Goal: Information Seeking & Learning: Learn about a topic

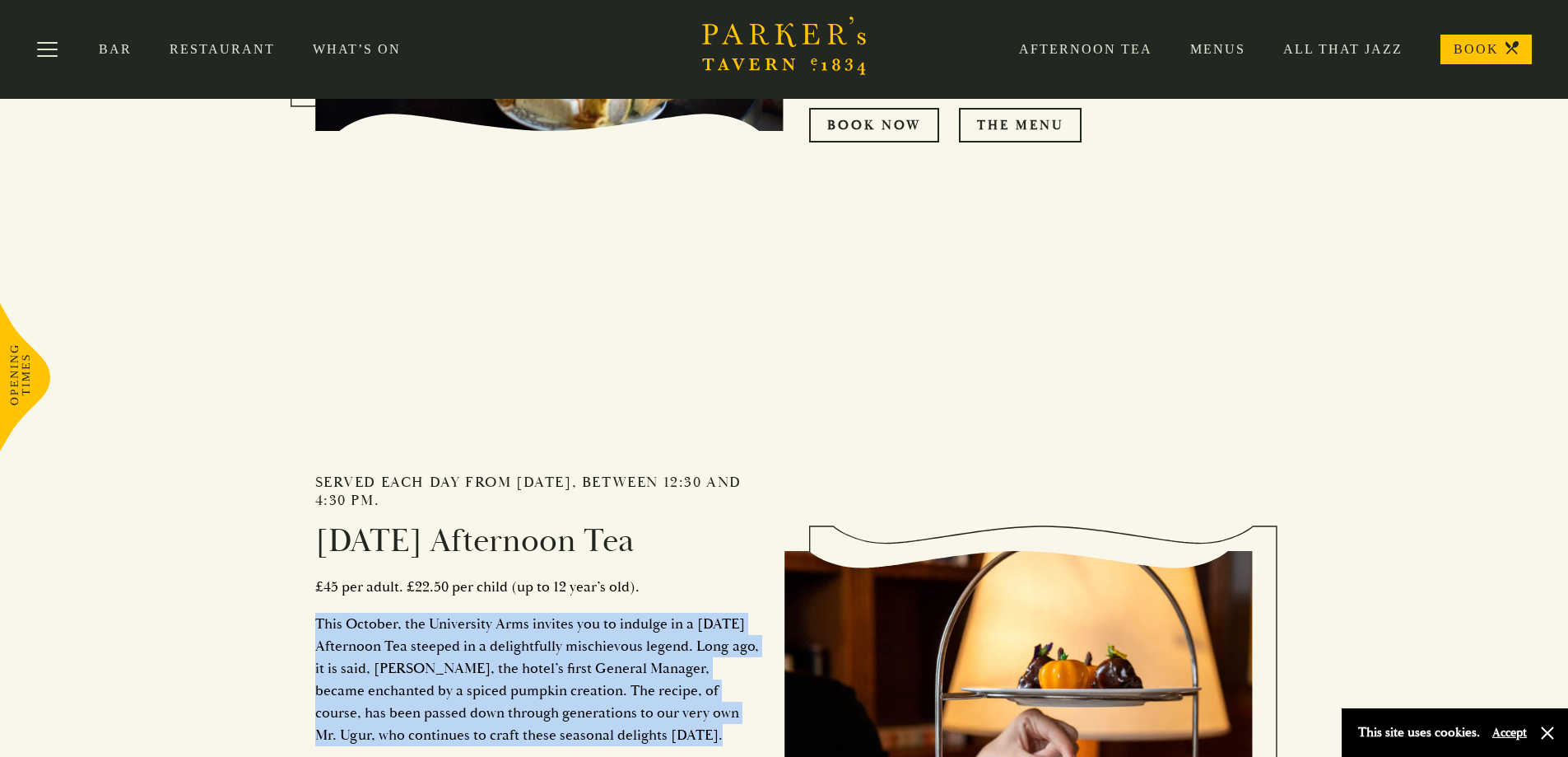
scroll to position [658, 0]
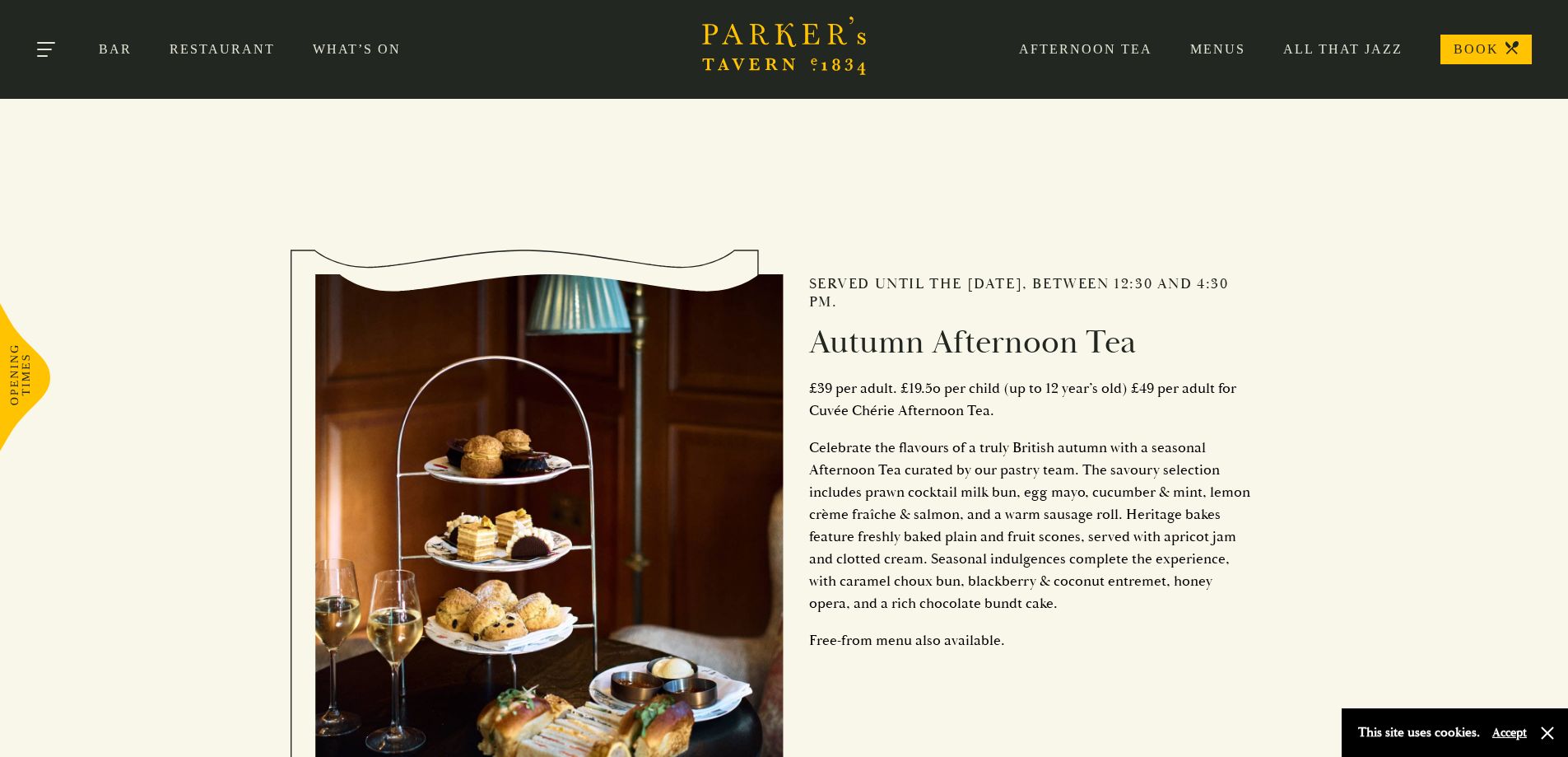
click at [72, 42] on button "Toggle navigation" at bounding box center [47, 52] width 70 height 70
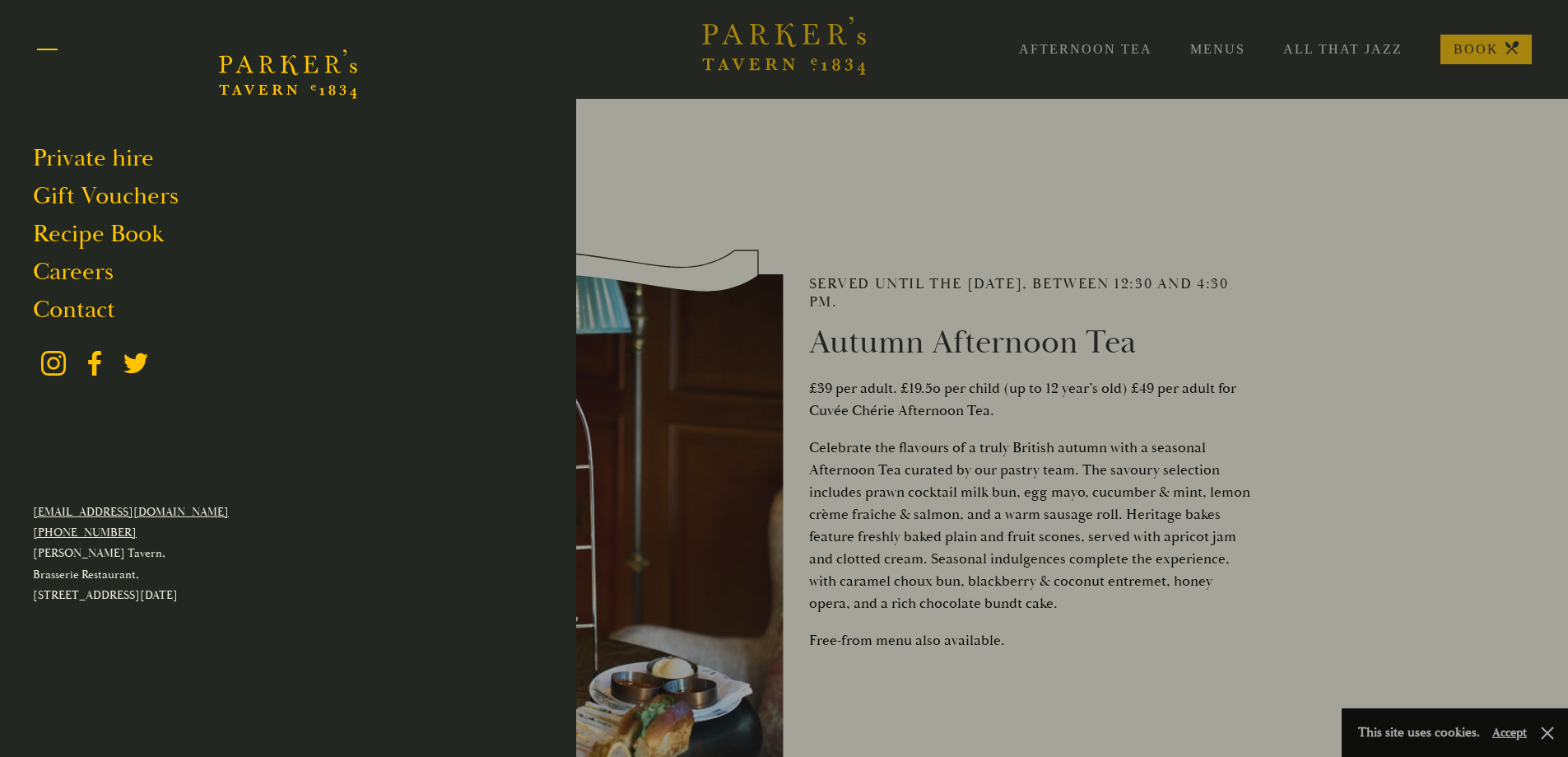
click at [45, 51] on button "Toggle navigation" at bounding box center [47, 52] width 70 height 70
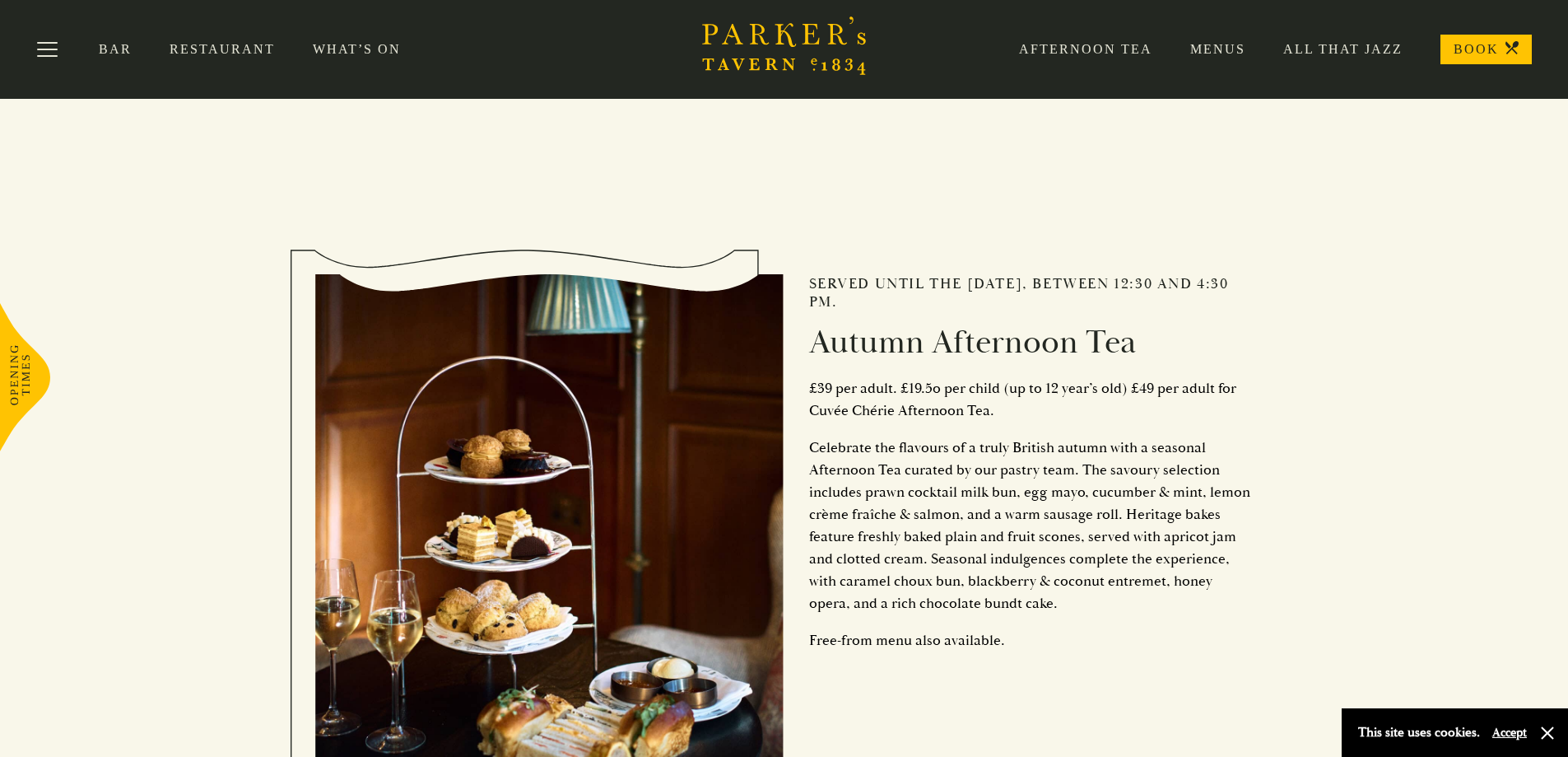
click at [362, 50] on link "What’s On" at bounding box center [376, 50] width 126 height 17
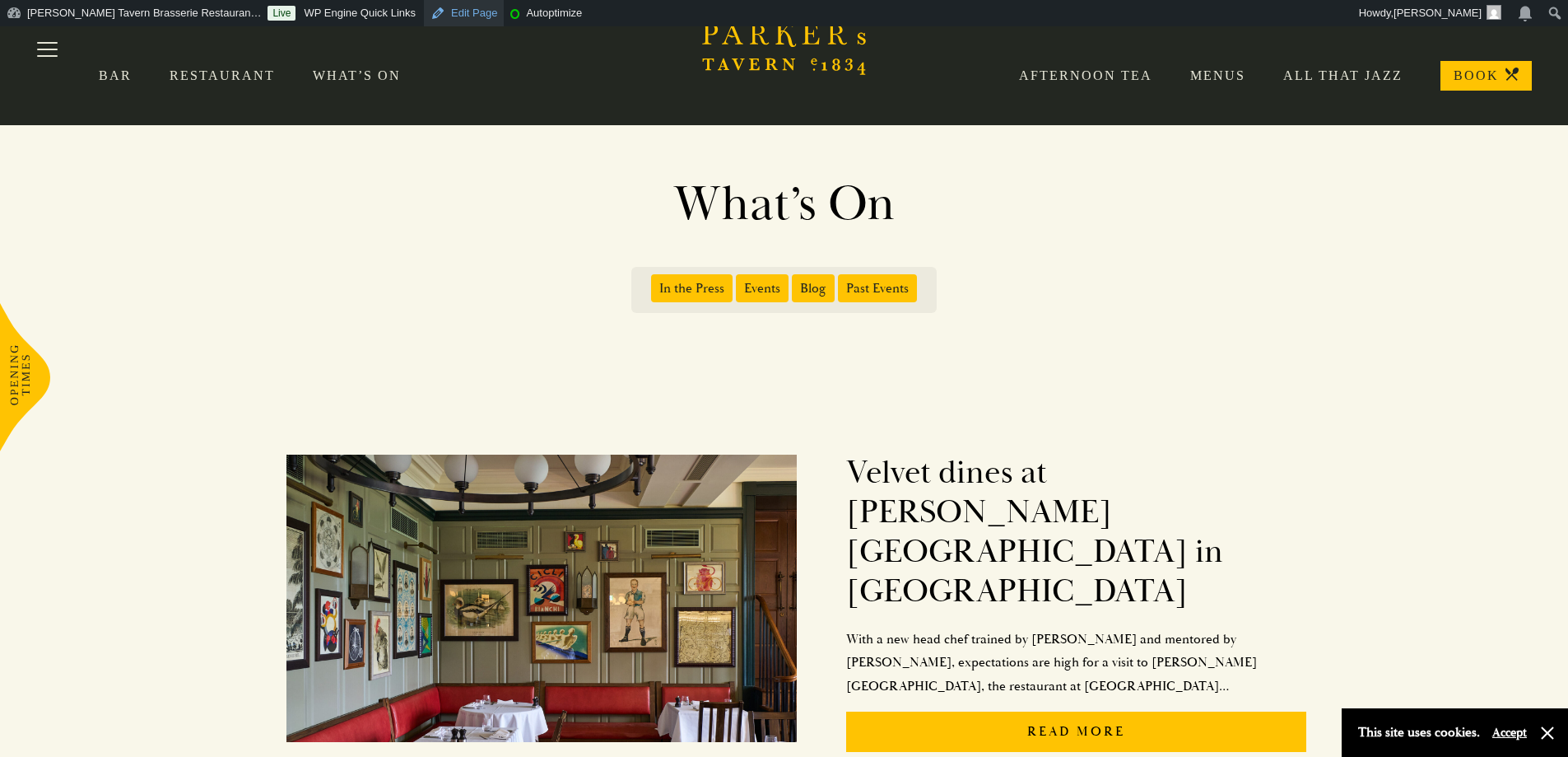
click at [424, 5] on link "Edit Page" at bounding box center [464, 13] width 80 height 26
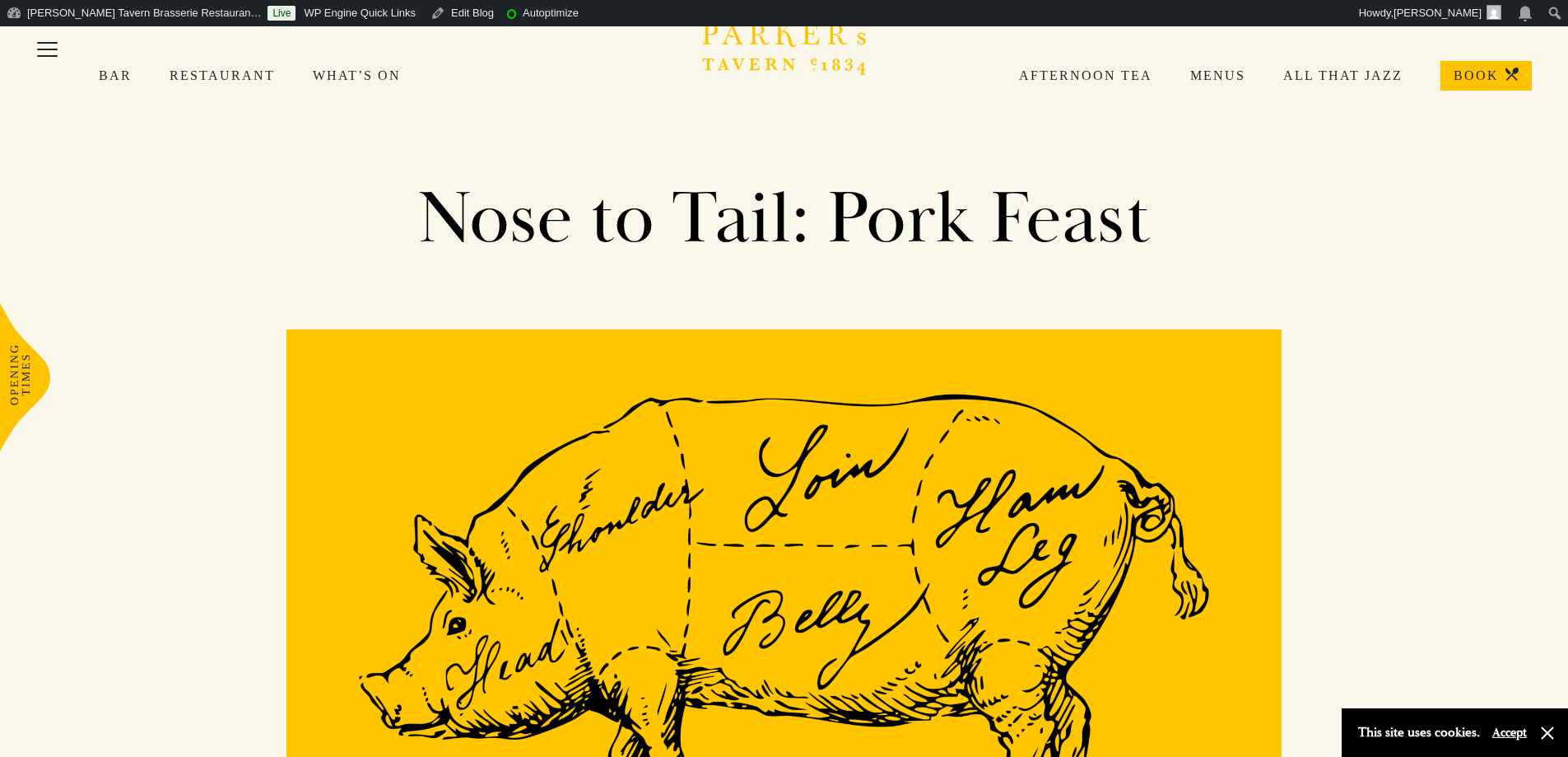
click at [346, 78] on link "What’s On" at bounding box center [376, 76] width 126 height 17
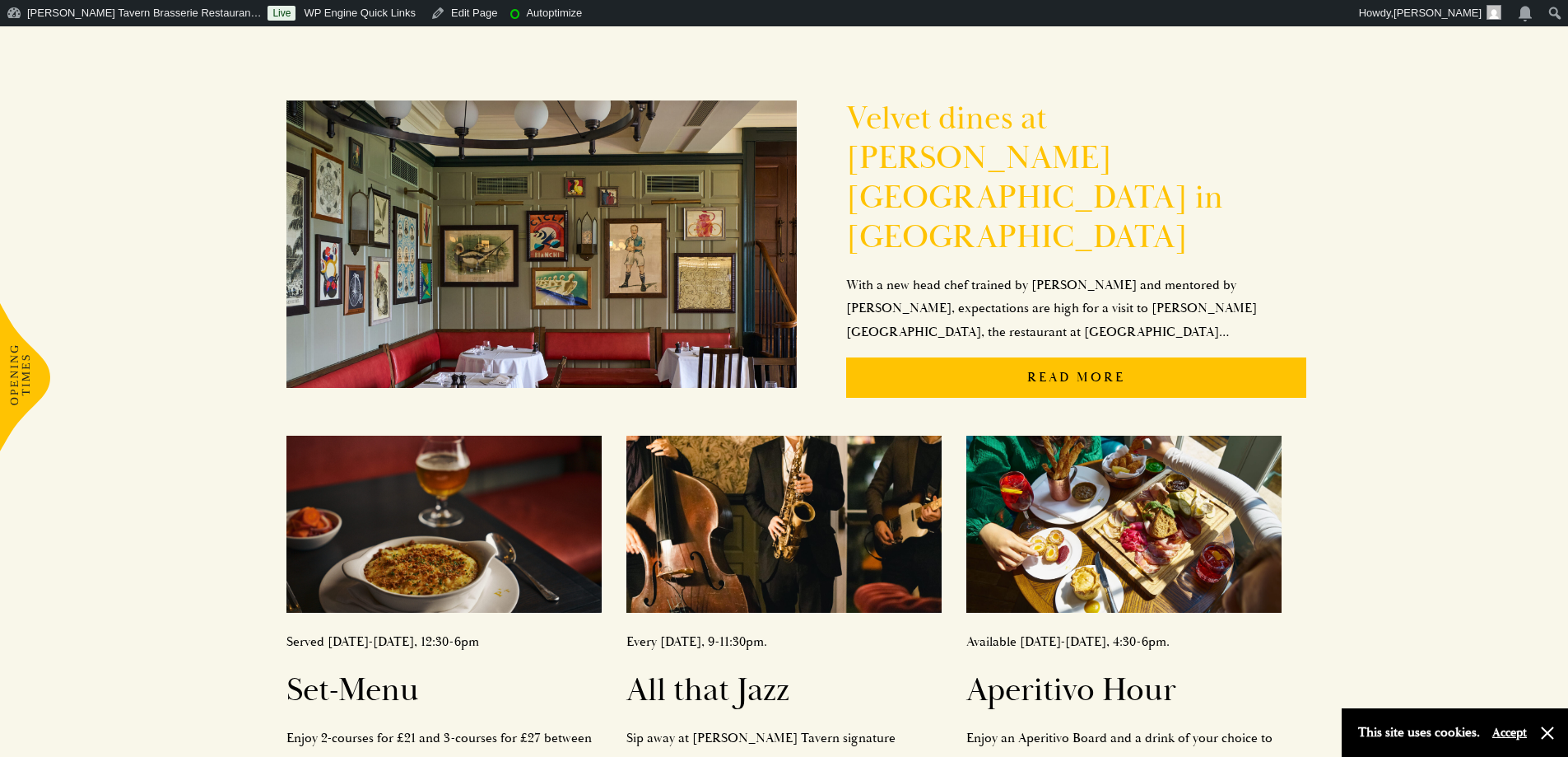
scroll to position [83, 0]
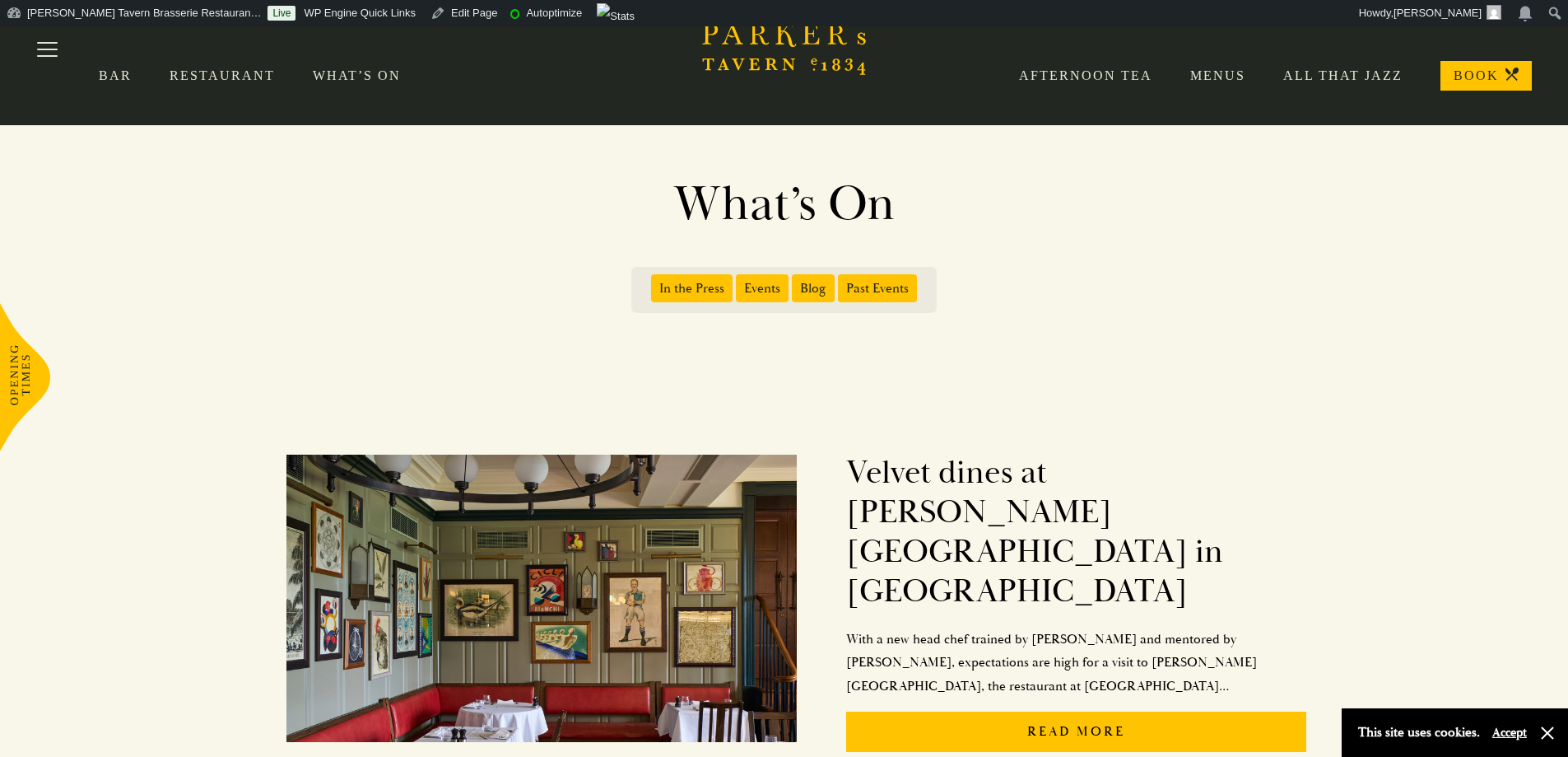
click at [716, 285] on span "In the Press" at bounding box center [692, 288] width 82 height 28
click at [654, 282] on input "In the Press" at bounding box center [654, 282] width 0 height 0
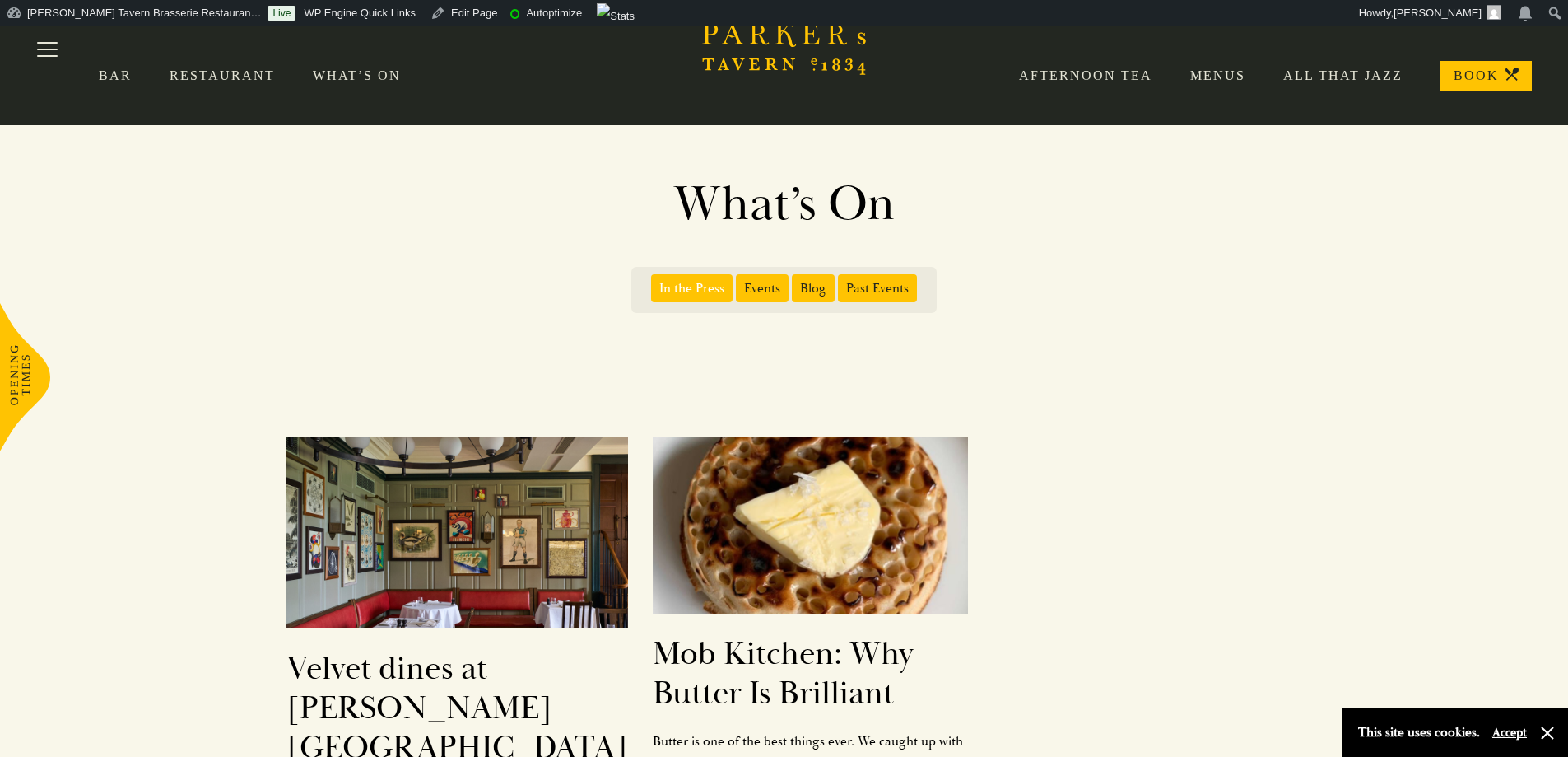
click at [785, 284] on span "Events" at bounding box center [762, 288] width 53 height 28
click at [739, 282] on input "Events" at bounding box center [739, 282] width 0 height 0
click at [773, 291] on span "Events" at bounding box center [762, 288] width 53 height 28
click at [739, 282] on input "Events" at bounding box center [739, 282] width 0 height 0
click at [804, 289] on span "Blog" at bounding box center [813, 288] width 43 height 28
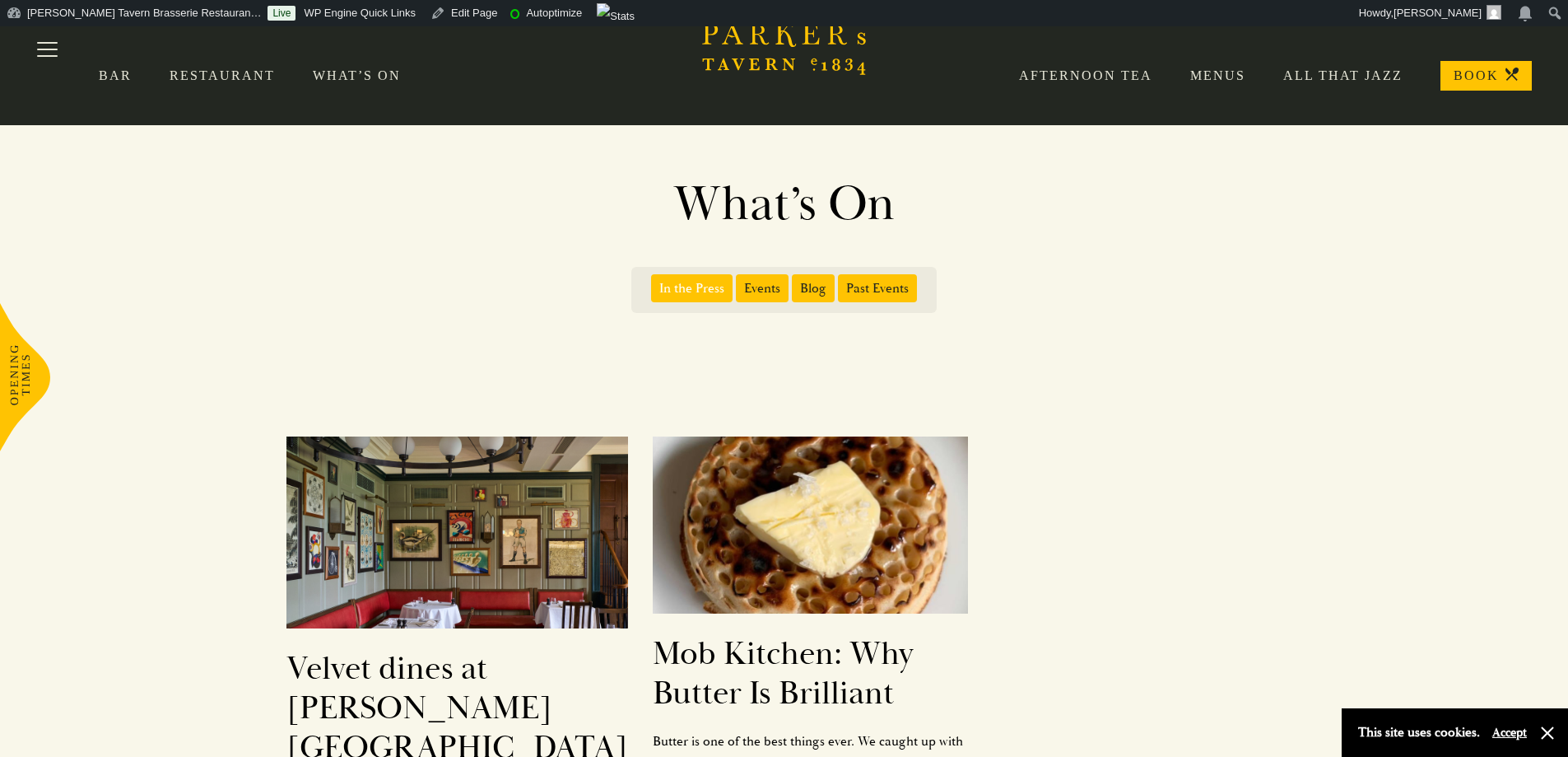
click at [795, 282] on input "Blog" at bounding box center [795, 282] width 0 height 0
click at [747, 294] on span "Events" at bounding box center [762, 288] width 53 height 28
click at [739, 282] on input "Events" at bounding box center [739, 282] width 0 height 0
click at [849, 289] on span "Past Events" at bounding box center [878, 288] width 79 height 28
click at [841, 282] on input "Past Events" at bounding box center [841, 282] width 0 height 0
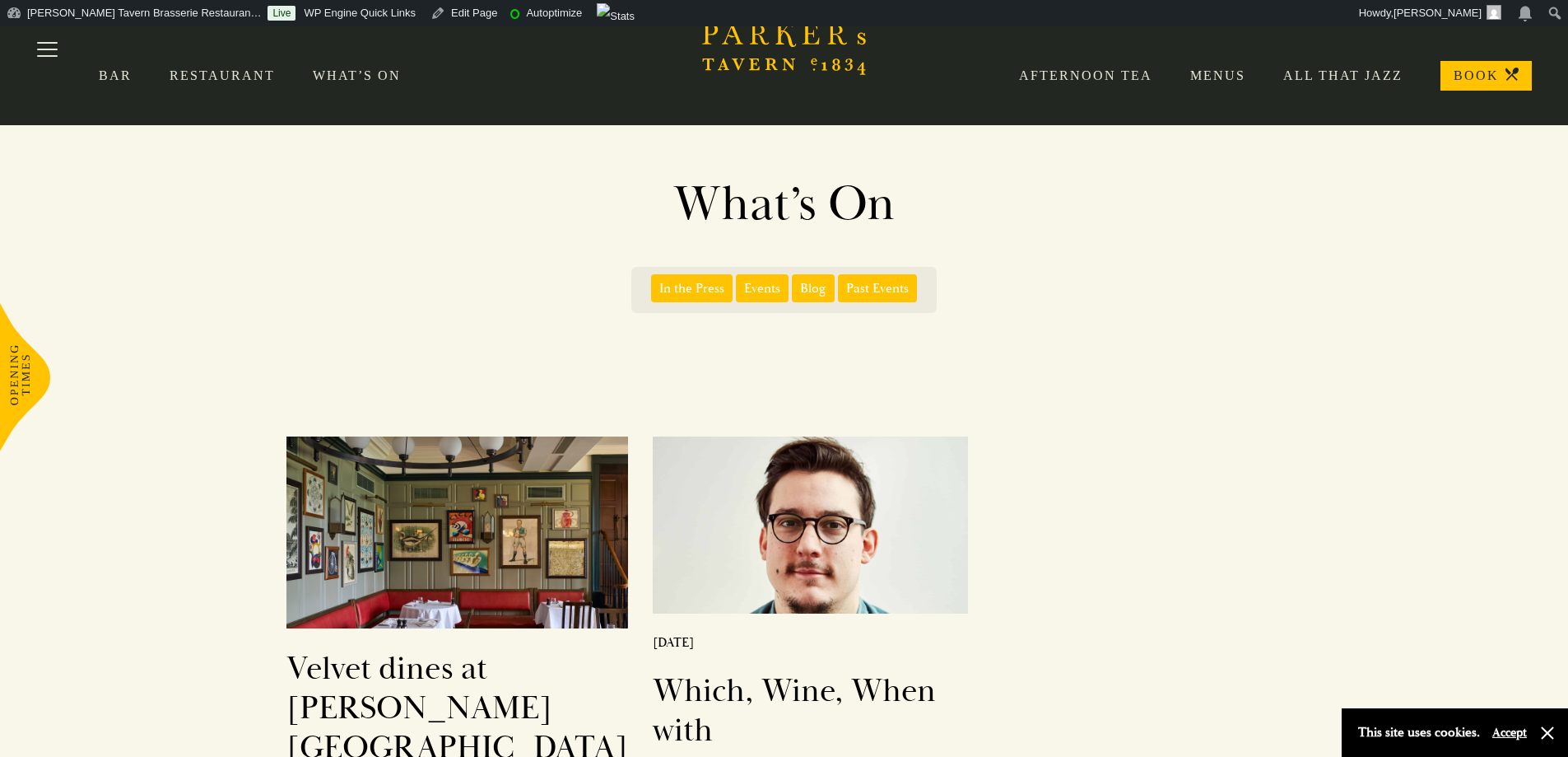
click at [847, 296] on span "Past Events" at bounding box center [878, 288] width 79 height 28
click at [841, 282] on input "Past Events" at bounding box center [841, 282] width 0 height 0
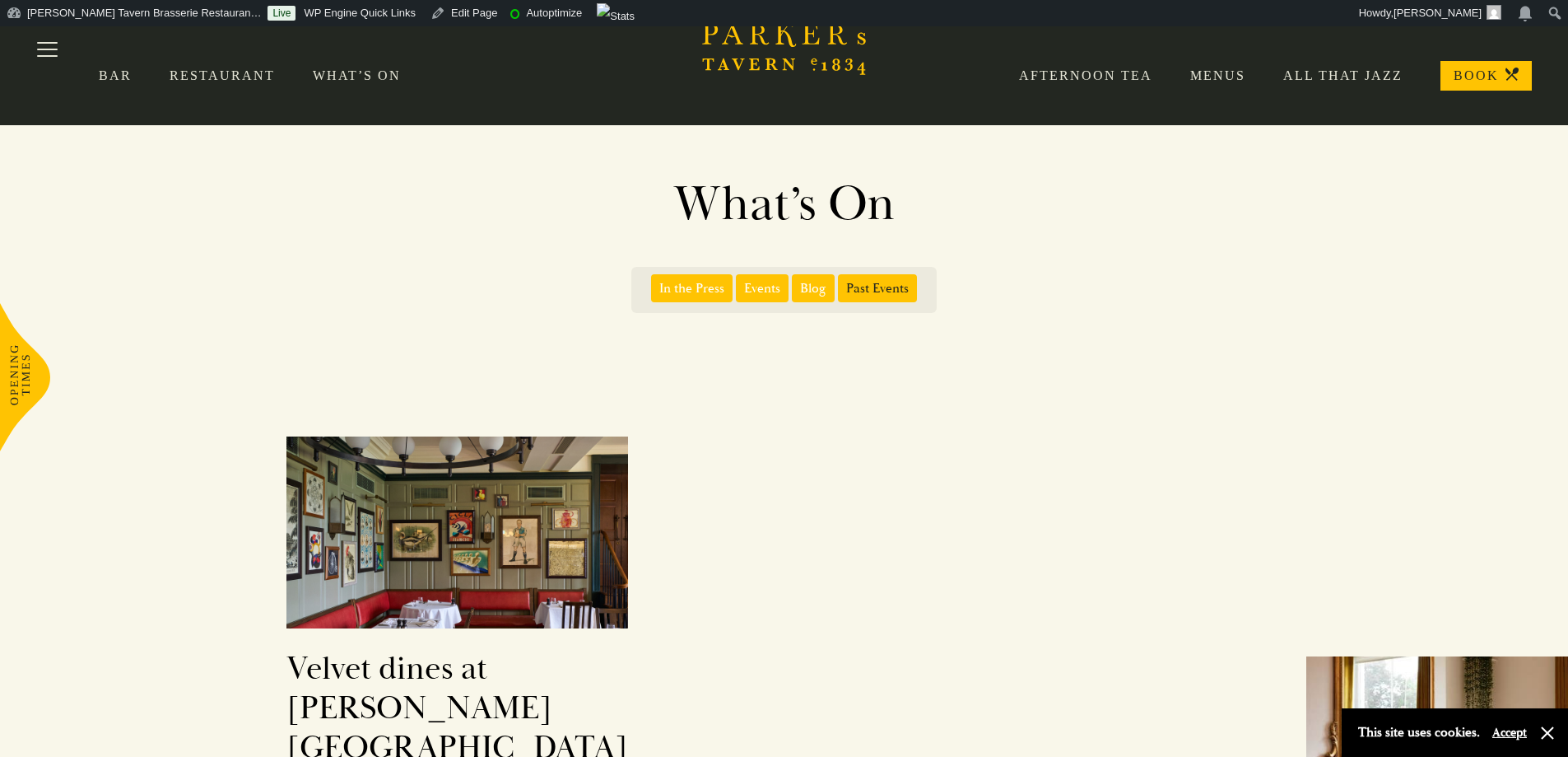
click at [824, 296] on span "Blog" at bounding box center [813, 288] width 43 height 28
click at [795, 282] on input "Blog" at bounding box center [795, 282] width 0 height 0
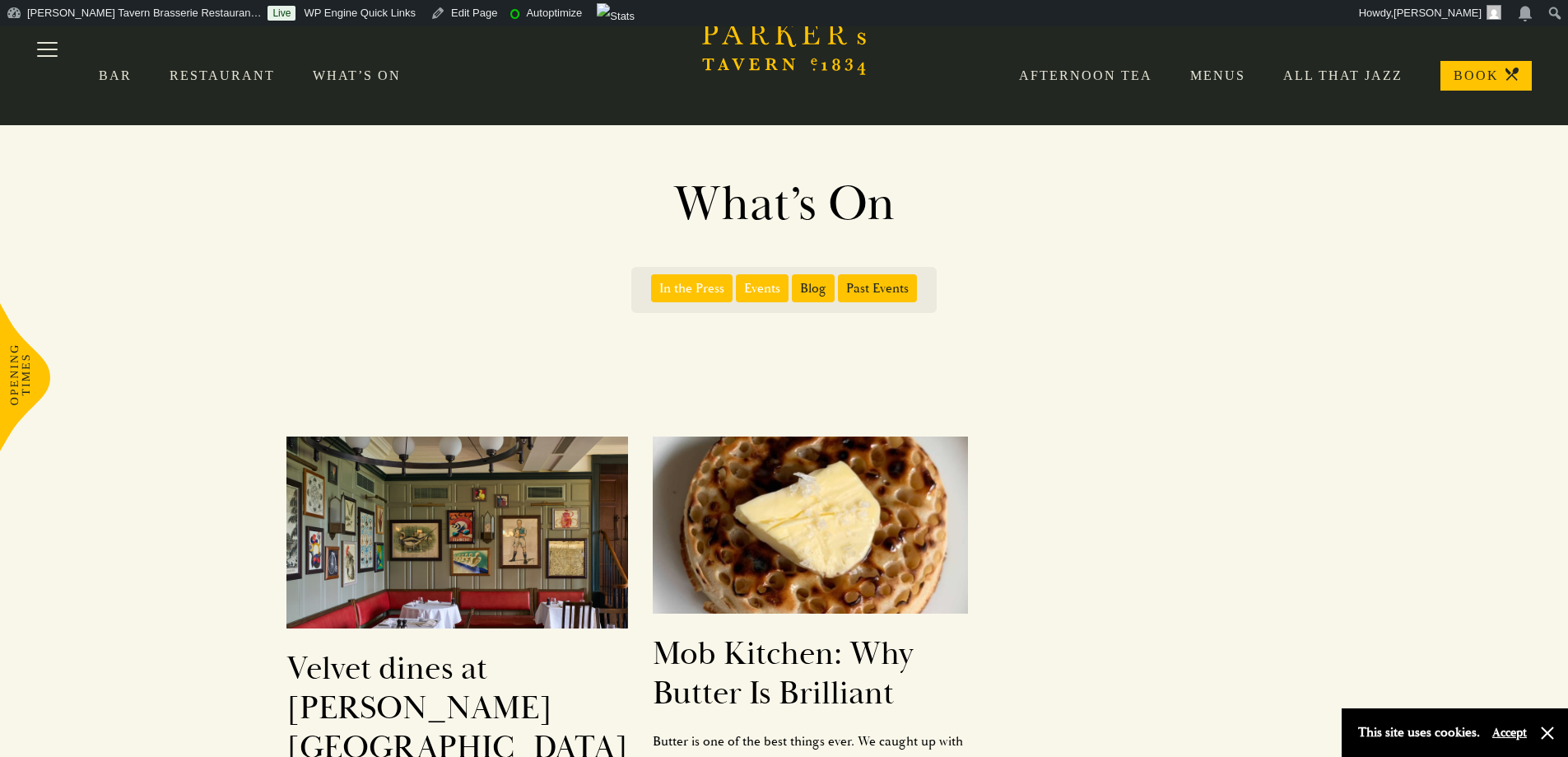
click at [819, 295] on span "Blog" at bounding box center [813, 288] width 43 height 28
click at [795, 282] on input "Blog" at bounding box center [795, 282] width 0 height 0
click at [856, 286] on span "Past Events" at bounding box center [878, 288] width 79 height 28
click at [841, 282] on input "Past Events" at bounding box center [841, 282] width 0 height 0
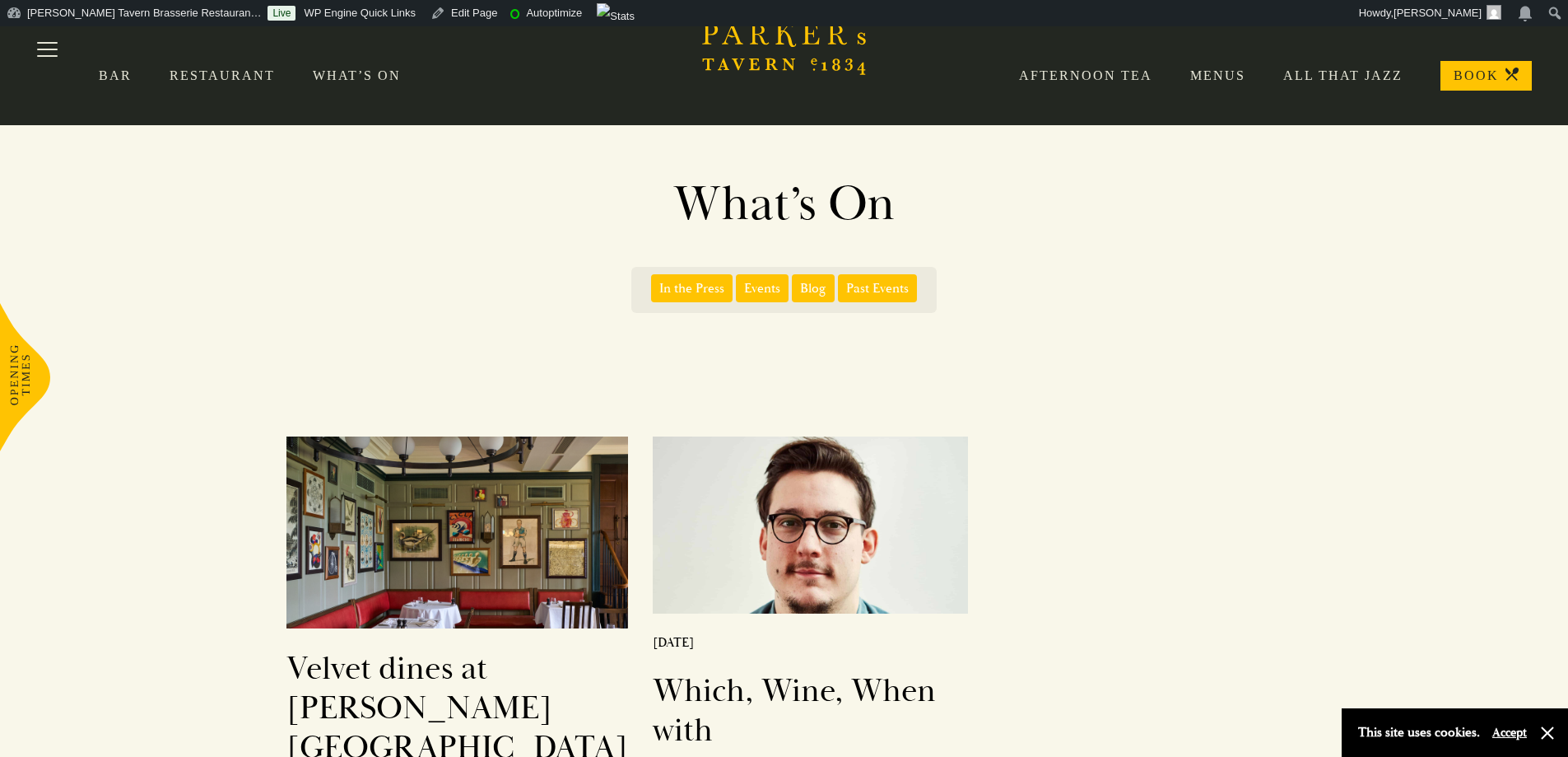
click at [736, 292] on label "Events" at bounding box center [763, 288] width 56 height 28
click at [739, 282] on input "Events" at bounding box center [739, 282] width 0 height 0
click at [712, 292] on span "In the Press" at bounding box center [692, 288] width 82 height 28
click at [654, 282] on input "In the Press" at bounding box center [654, 282] width 0 height 0
click at [709, 273] on form "In the Press Events Blog Past Events" at bounding box center [784, 290] width 306 height 46
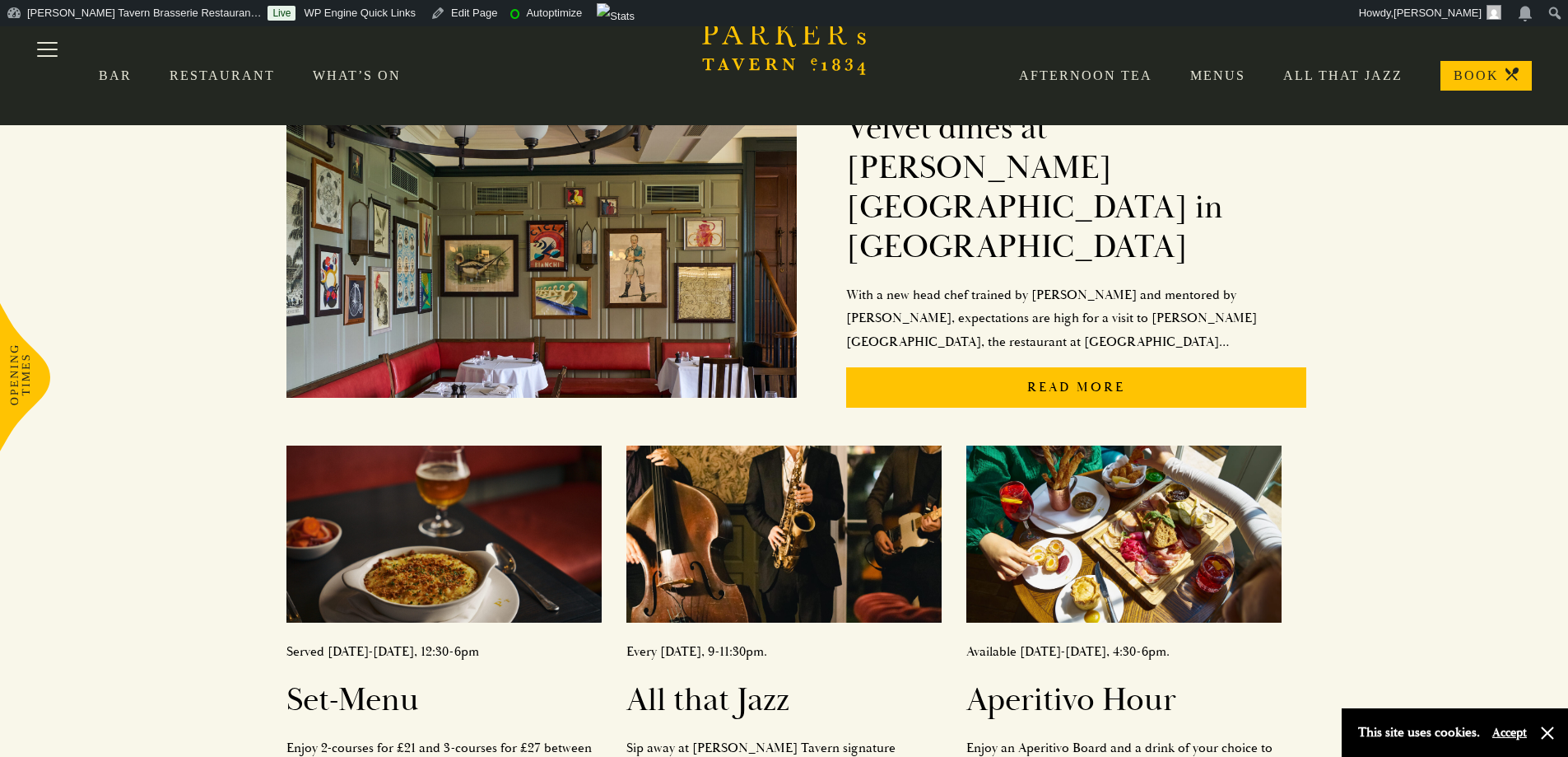
scroll to position [17, 0]
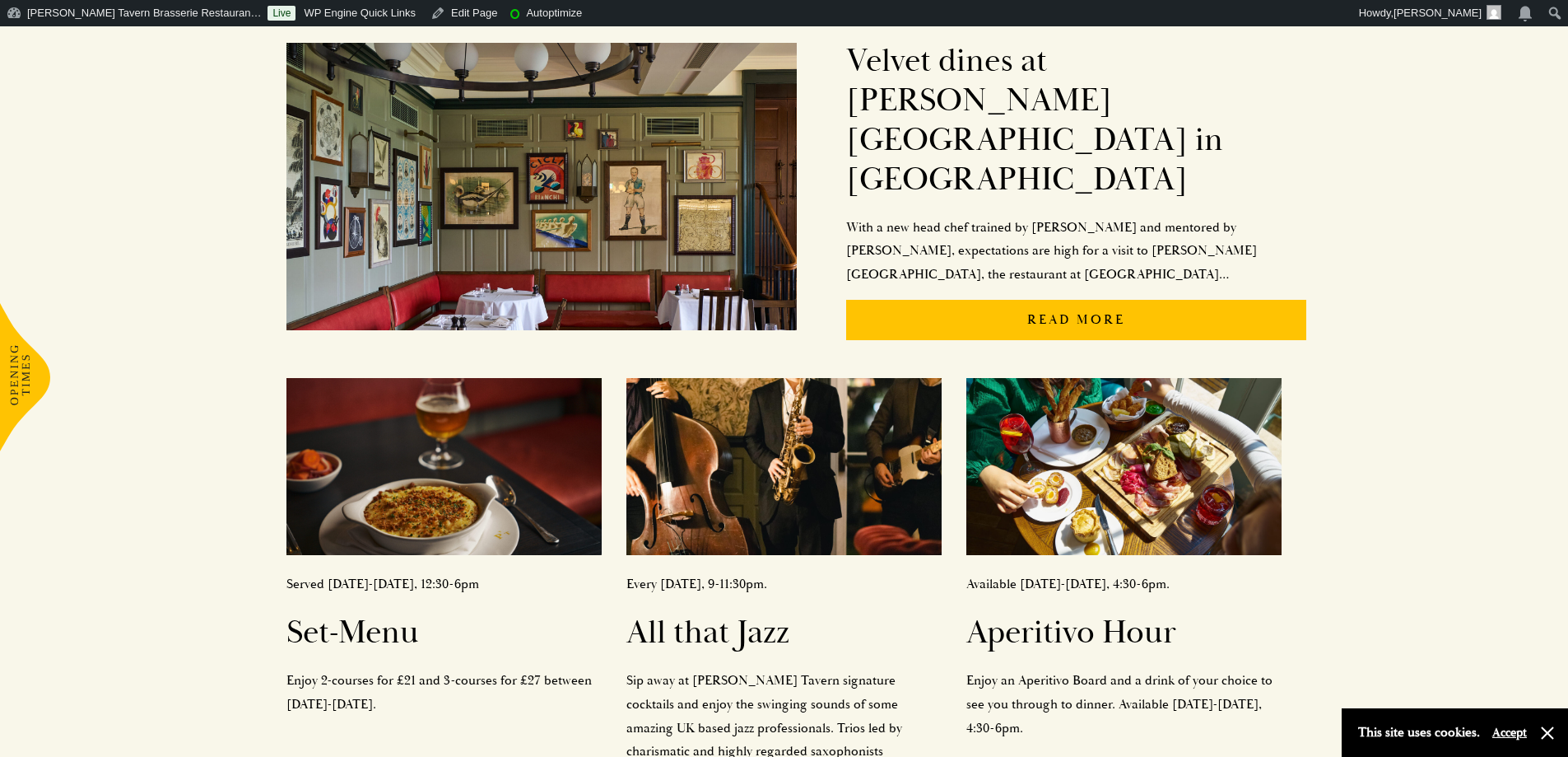
scroll to position [906, 0]
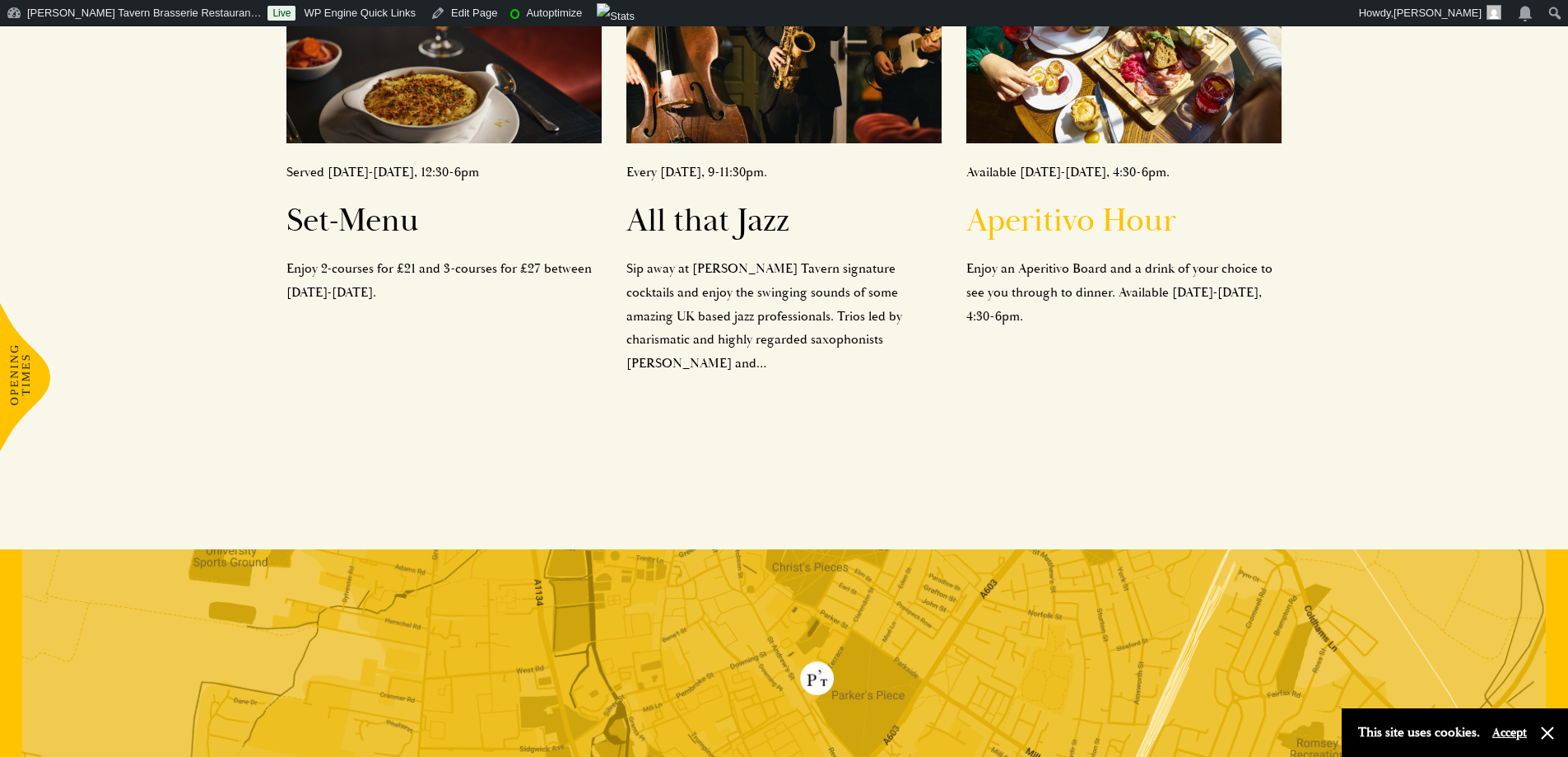
click at [1035, 201] on h2 "Aperitivo Hour" at bounding box center [1124, 221] width 316 height 40
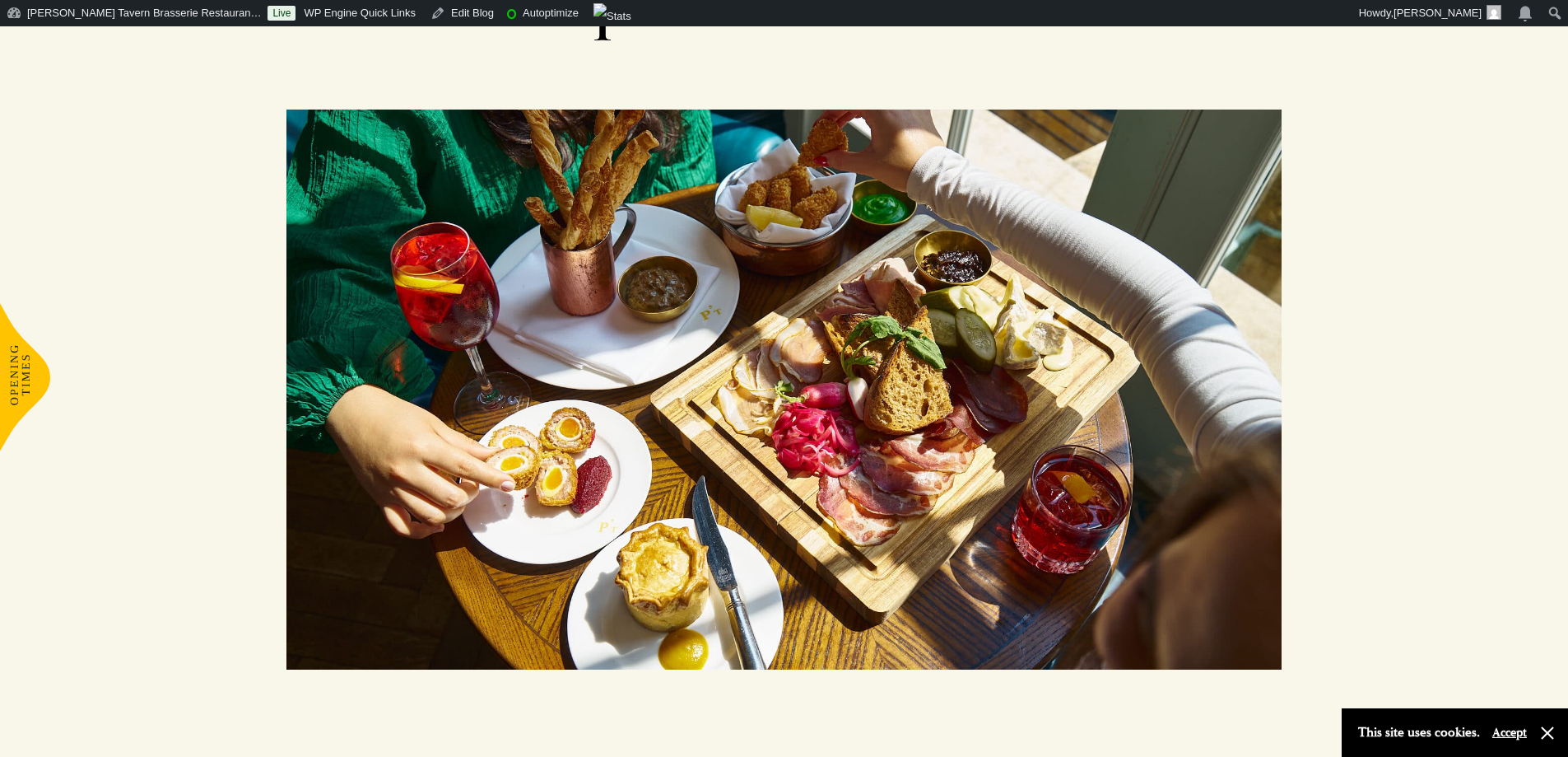
scroll to position [247, 0]
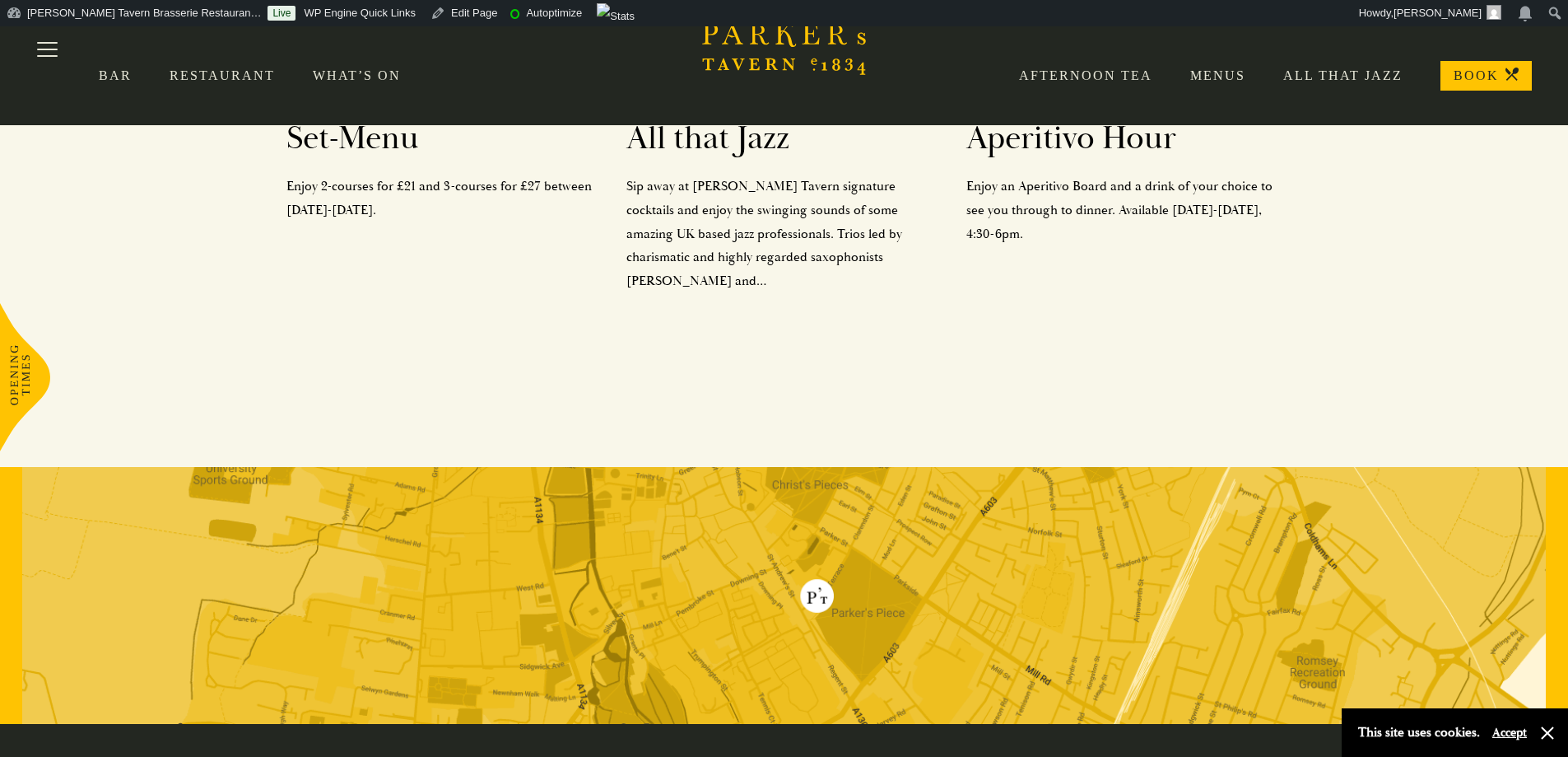
scroll to position [577, 0]
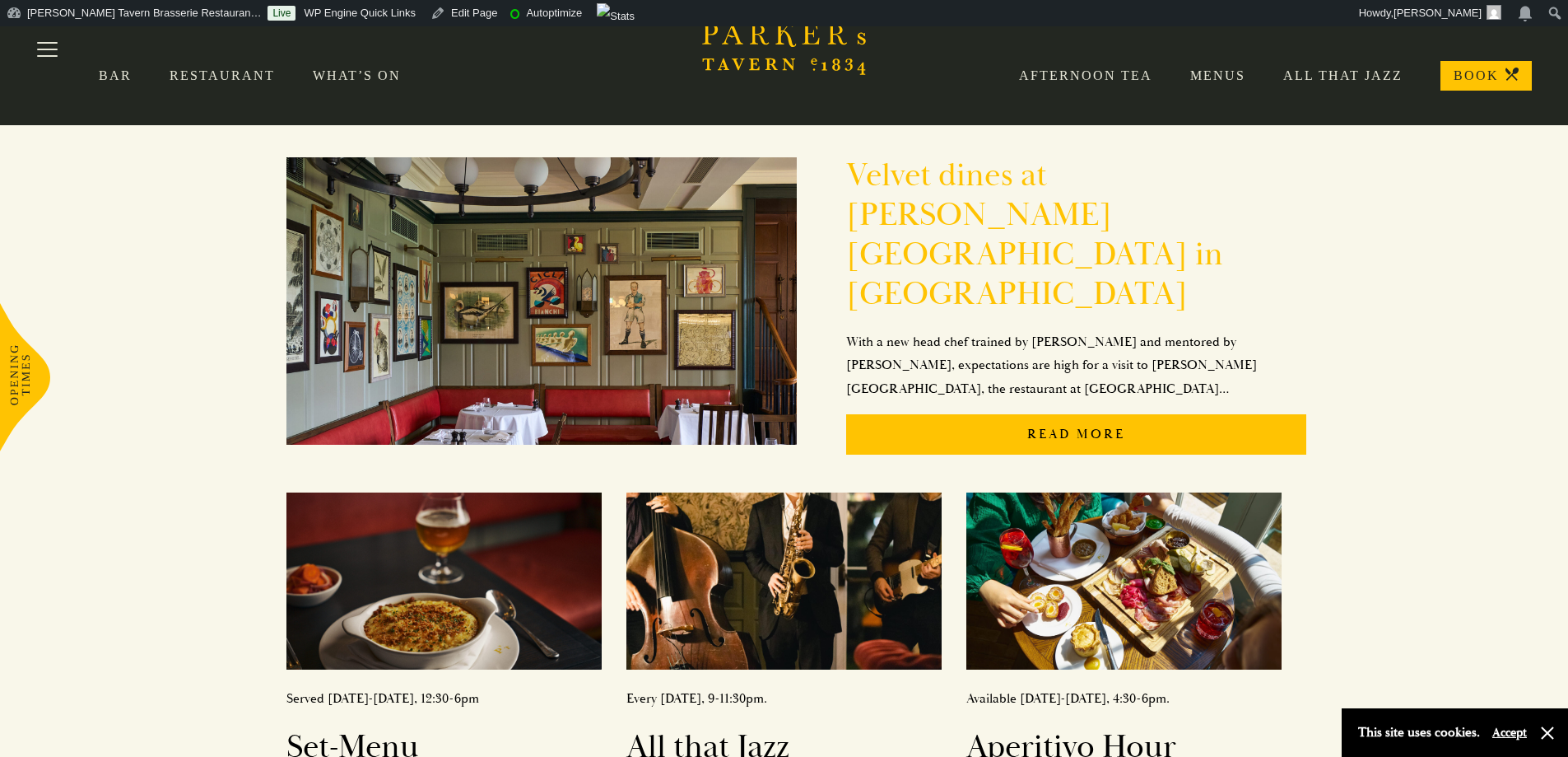
scroll to position [131, 0]
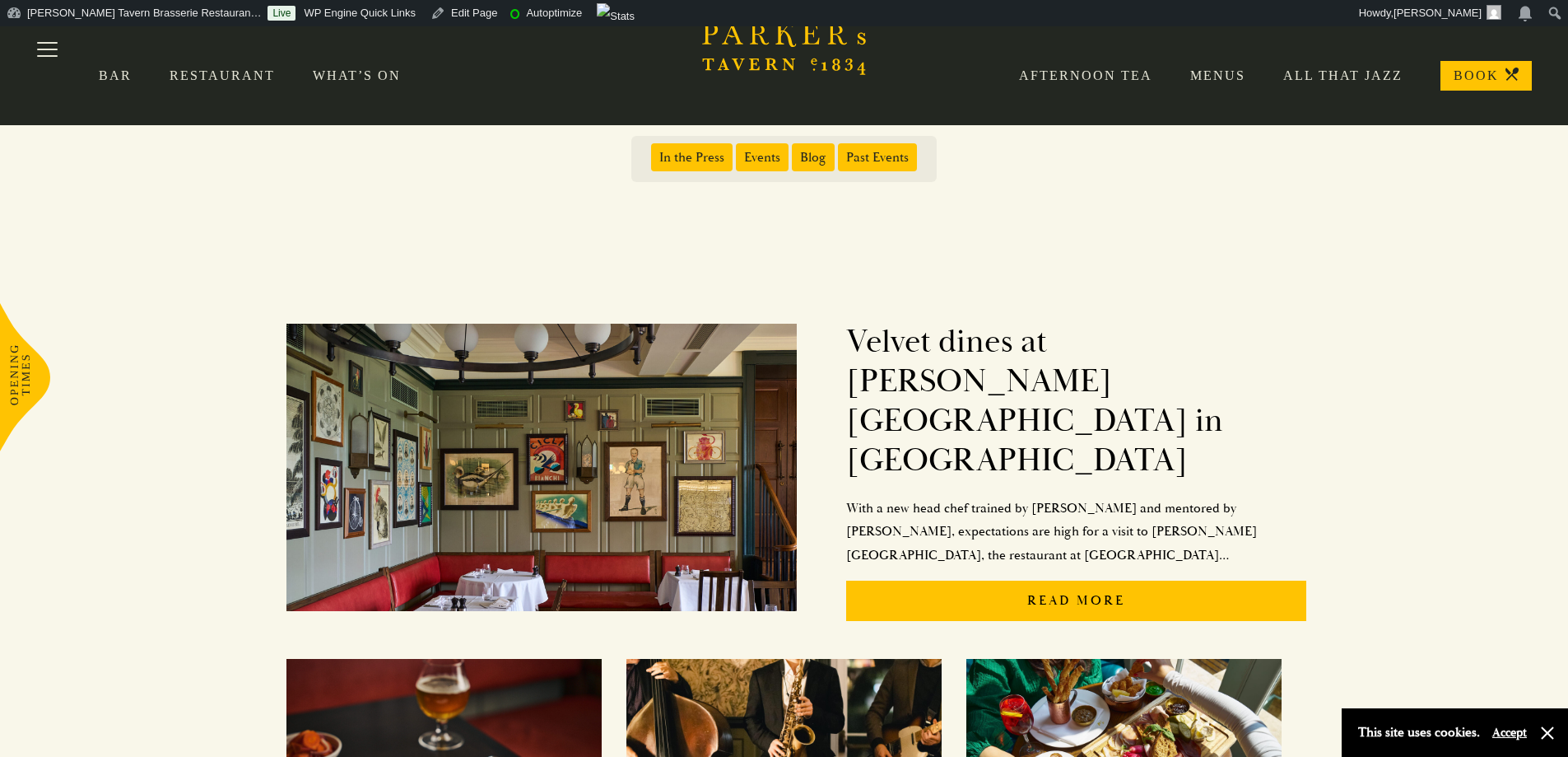
click at [803, 158] on span "Blog" at bounding box center [813, 157] width 43 height 28
click at [795, 152] on input "Blog" at bounding box center [795, 152] width 0 height 0
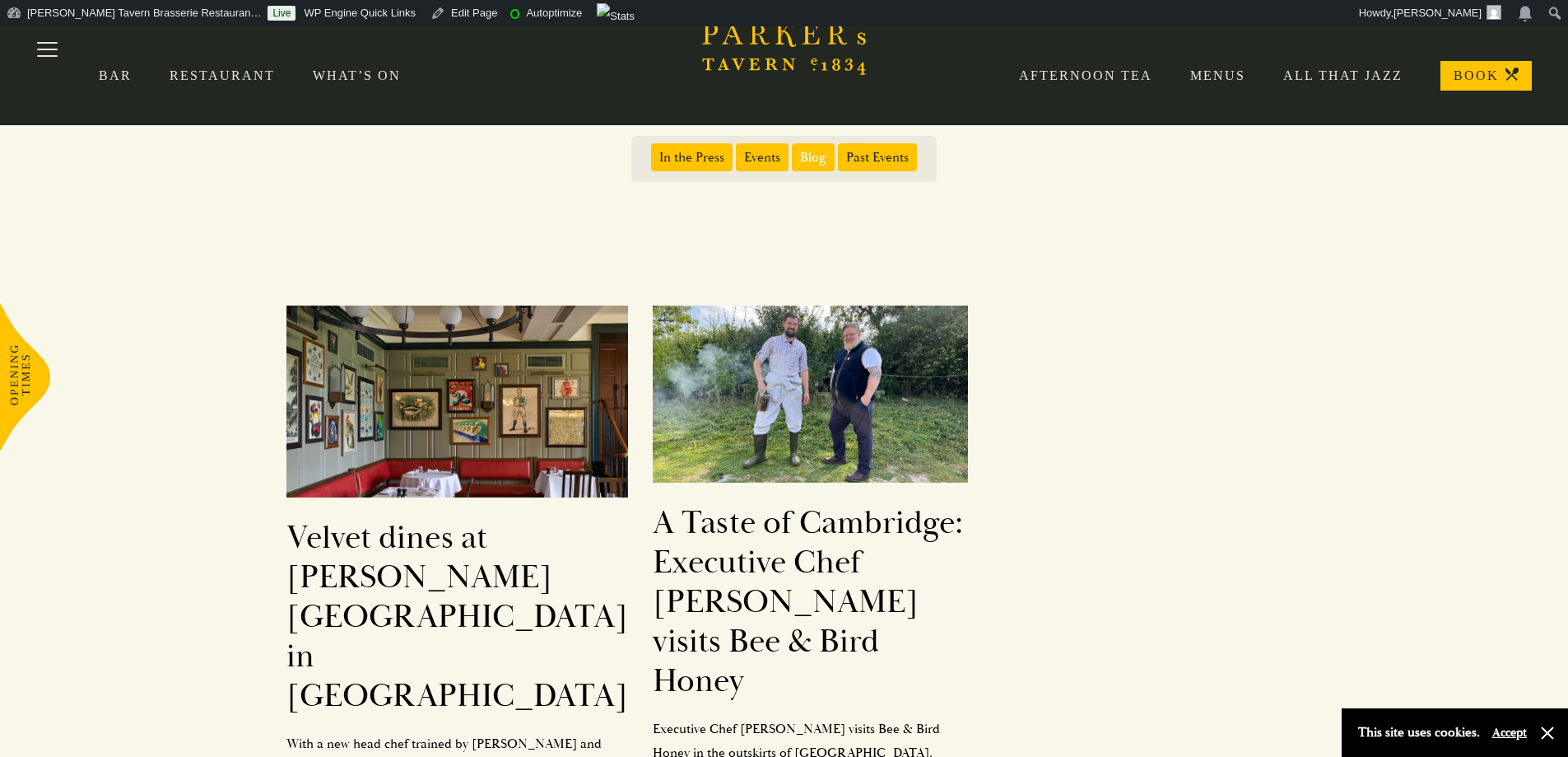
click at [807, 156] on span "Blog" at bounding box center [813, 157] width 43 height 28
click at [795, 152] on input "Blog" at bounding box center [795, 152] width 0 height 0
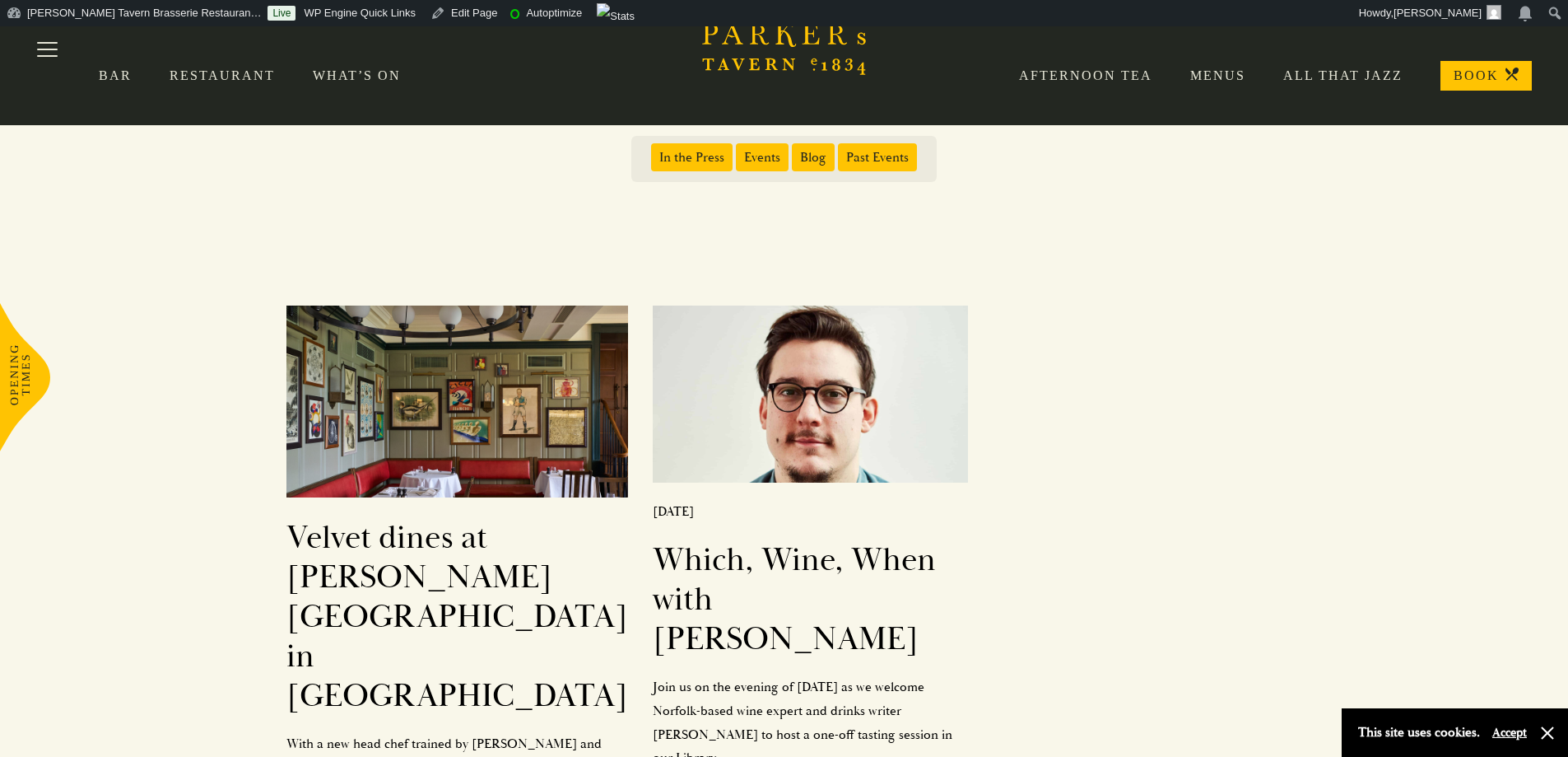
click at [763, 159] on span "Events" at bounding box center [762, 157] width 53 height 28
click at [739, 152] on input "Events" at bounding box center [739, 152] width 0 height 0
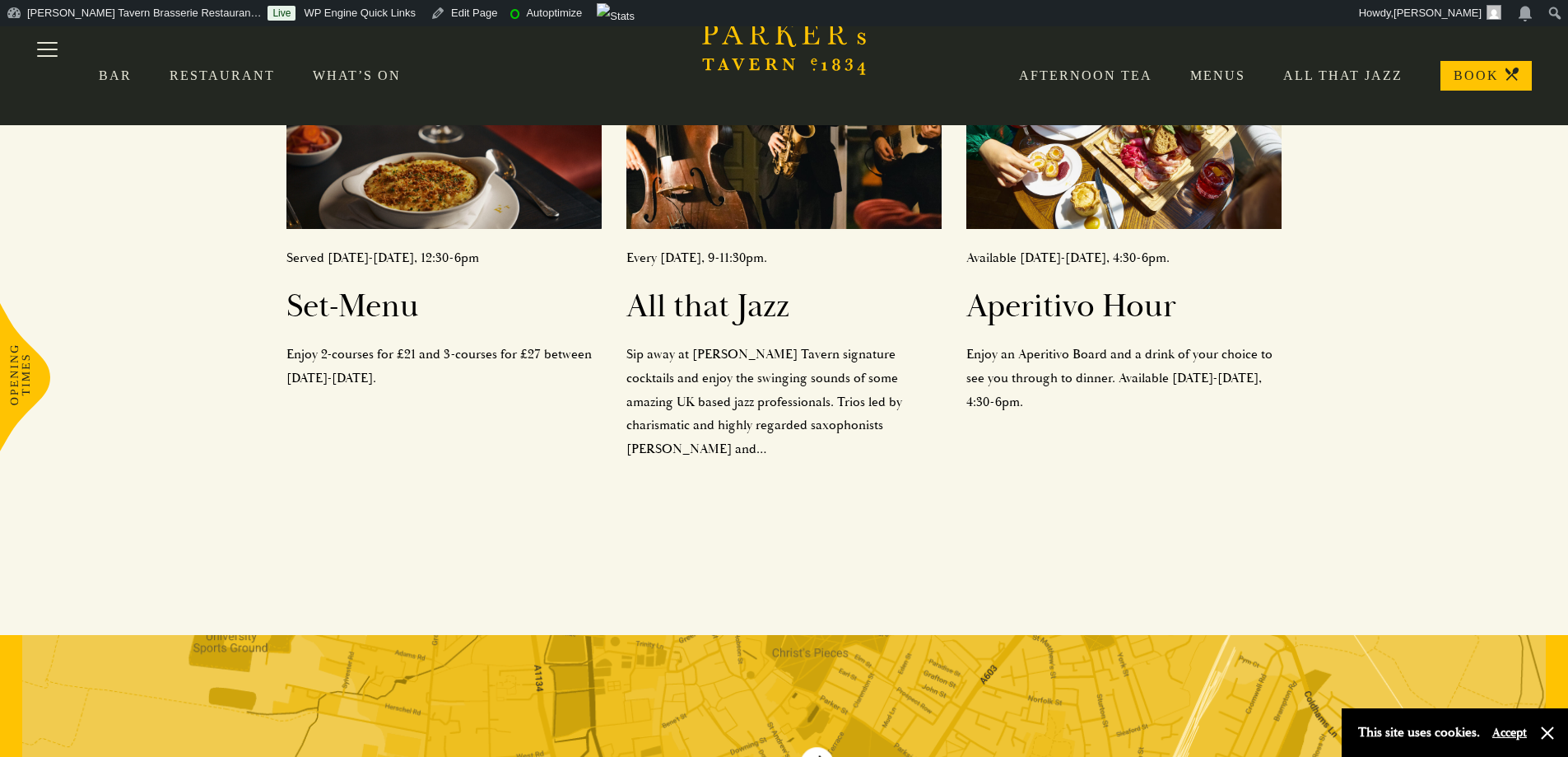
scroll to position [213, 0]
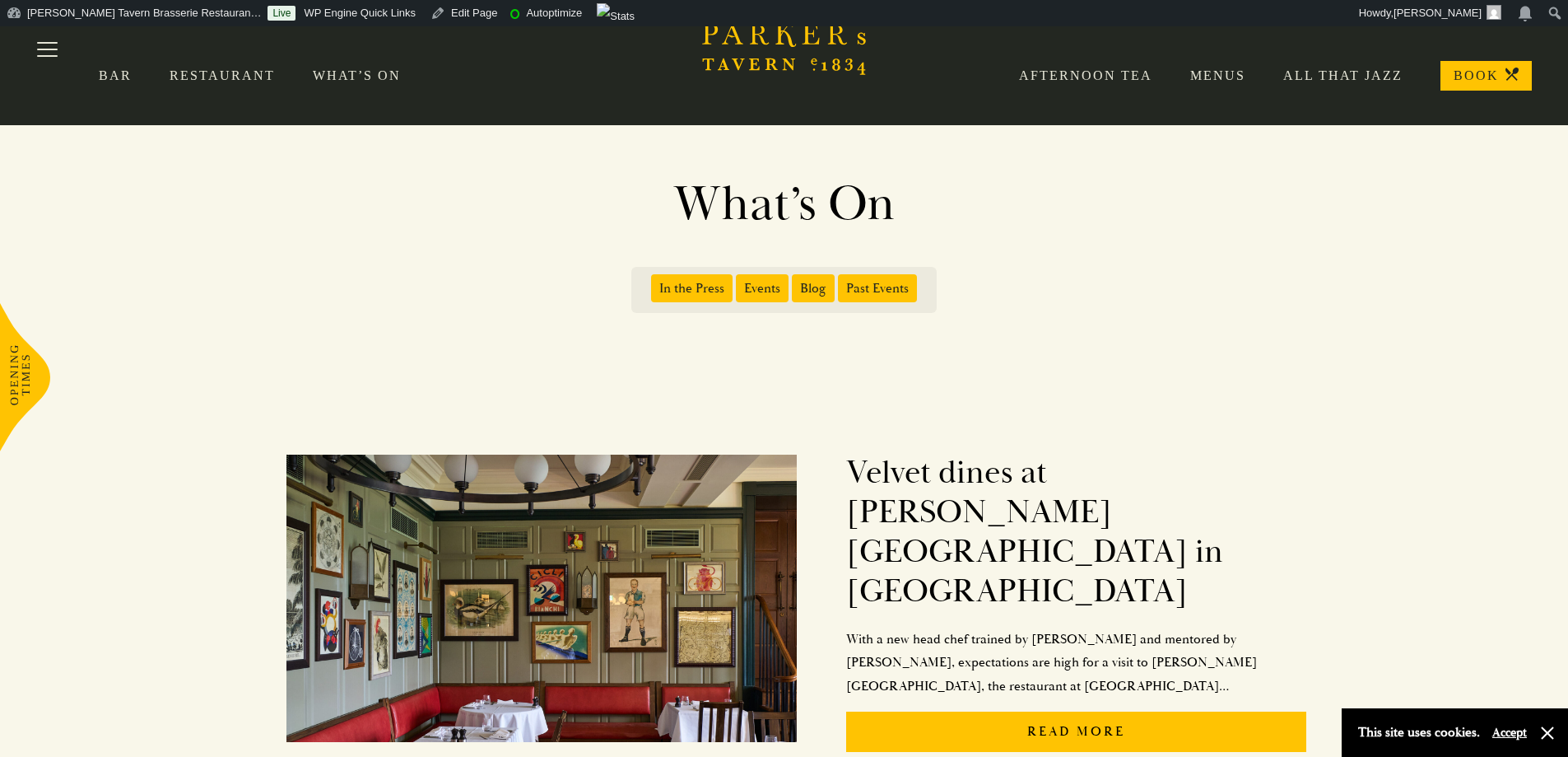
click at [704, 284] on span "In the Press" at bounding box center [692, 288] width 82 height 28
click at [654, 282] on input "In the Press" at bounding box center [654, 282] width 0 height 0
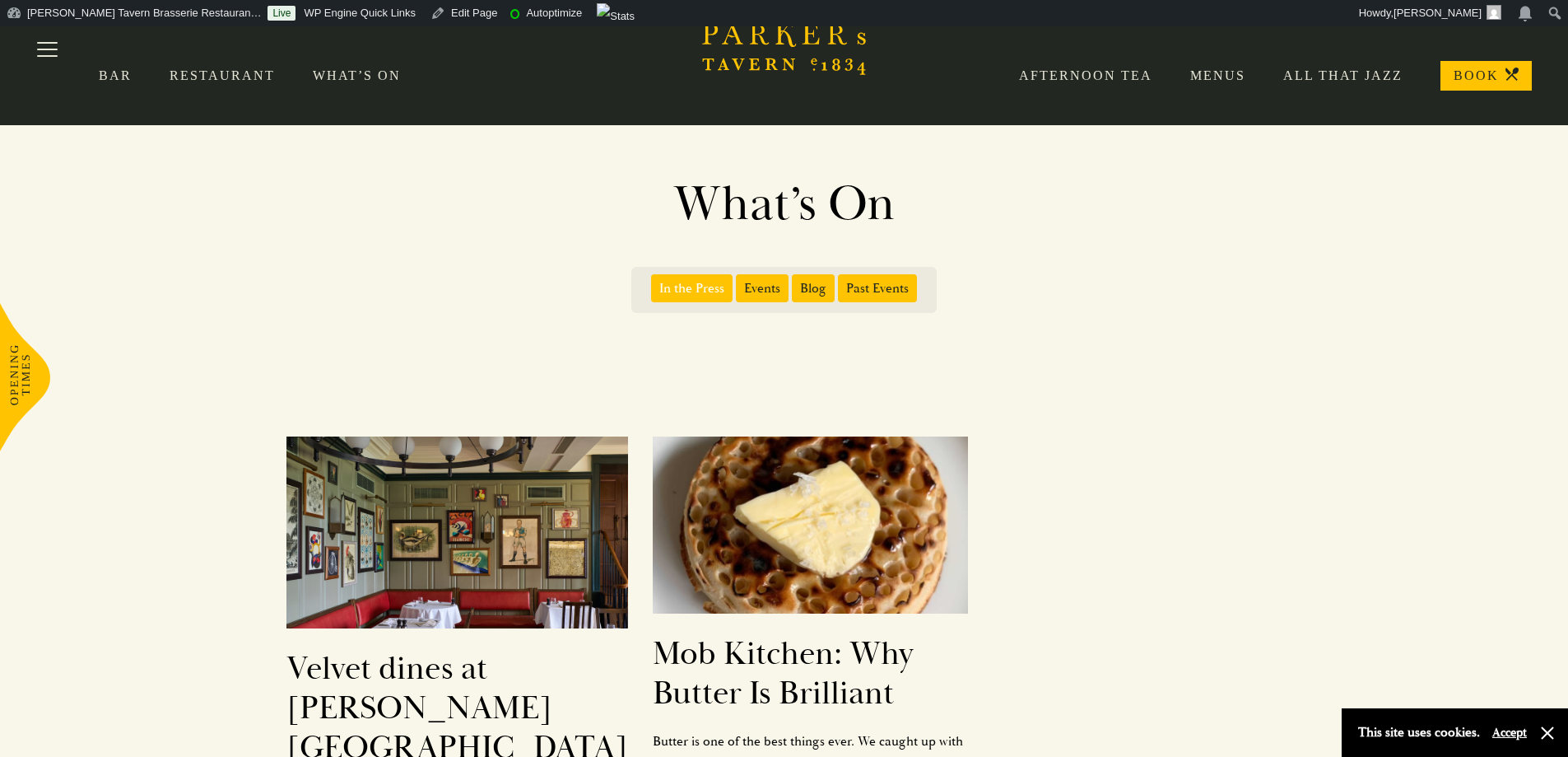
click at [769, 288] on span "Events" at bounding box center [762, 288] width 53 height 28
click at [739, 282] on input "Events" at bounding box center [739, 282] width 0 height 0
click at [830, 280] on span "Blog" at bounding box center [813, 288] width 43 height 28
click at [795, 282] on input "Blog" at bounding box center [795, 282] width 0 height 0
click at [823, 287] on span "Blog" at bounding box center [813, 288] width 43 height 28
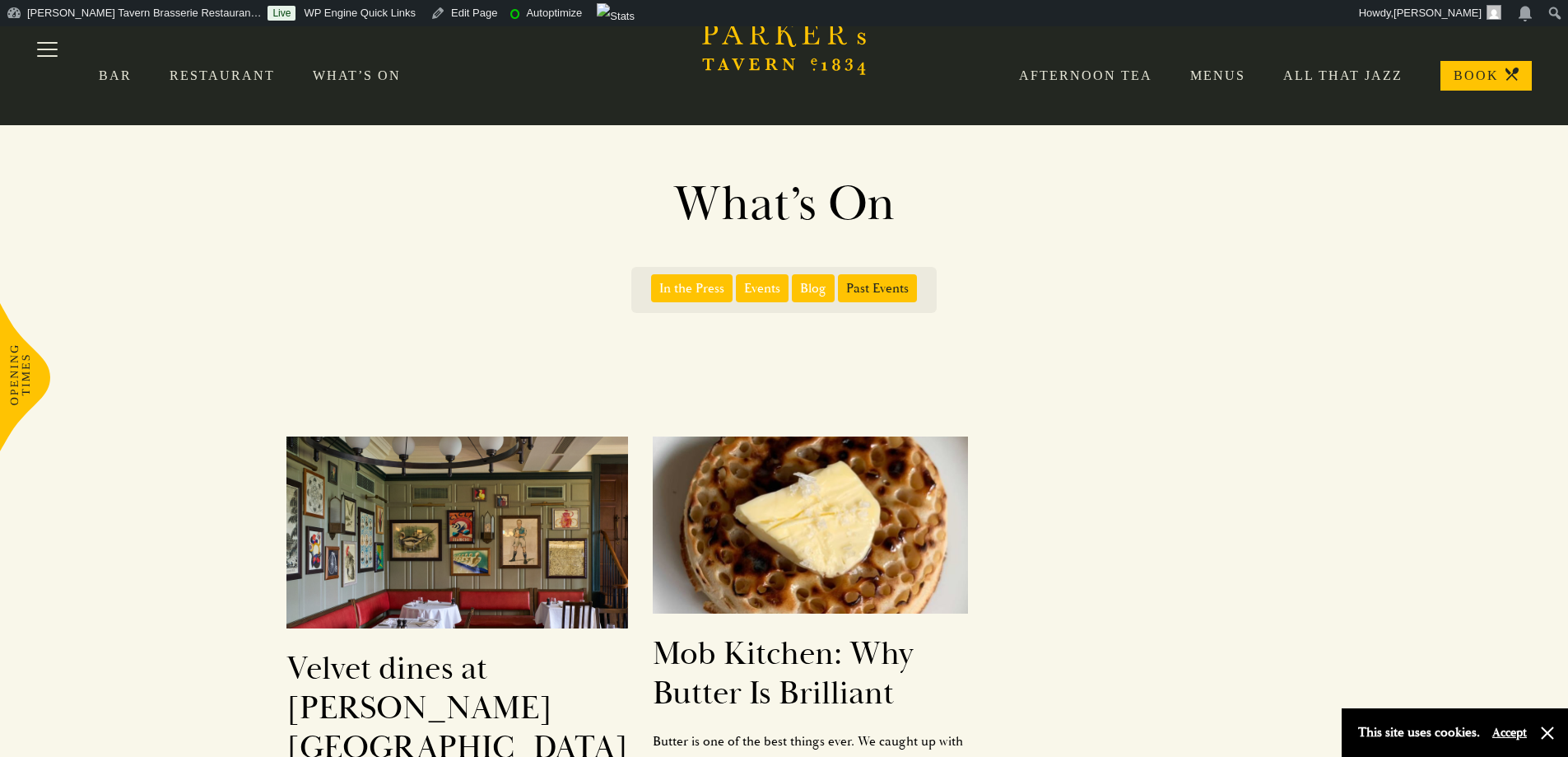
click at [795, 282] on input "Blog" at bounding box center [795, 282] width 0 height 0
drag, startPoint x: 779, startPoint y: 291, endPoint x: 766, endPoint y: 295, distance: 13.6
click at [777, 291] on span "Events" at bounding box center [762, 288] width 53 height 28
click at [711, 284] on span "In the Press" at bounding box center [692, 288] width 82 height 28
click at [654, 282] on input "In the Press" at bounding box center [654, 282] width 0 height 0
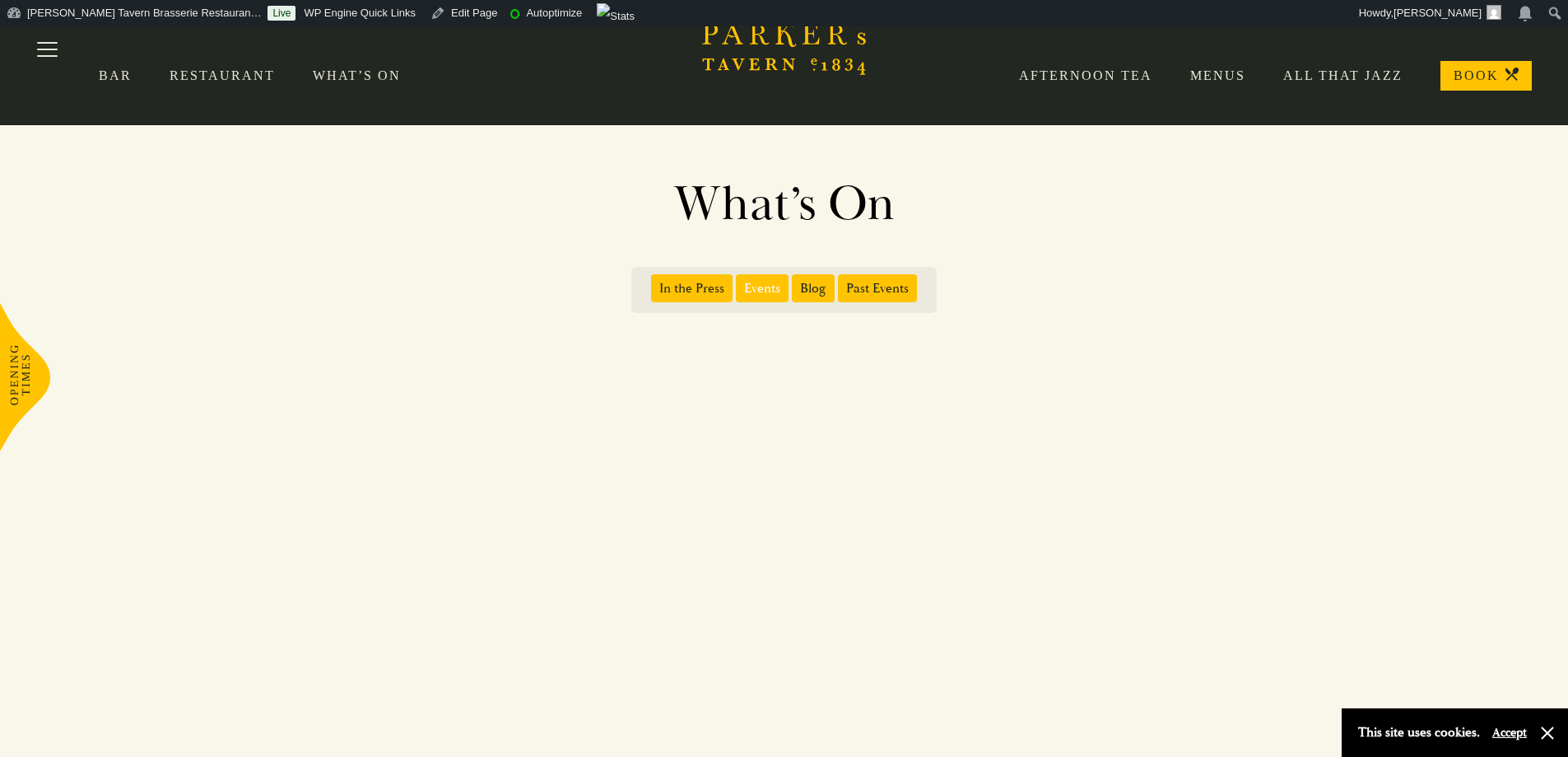
click at [773, 286] on span "Events" at bounding box center [762, 288] width 53 height 28
click at [739, 282] on input "Events" at bounding box center [739, 282] width 0 height 0
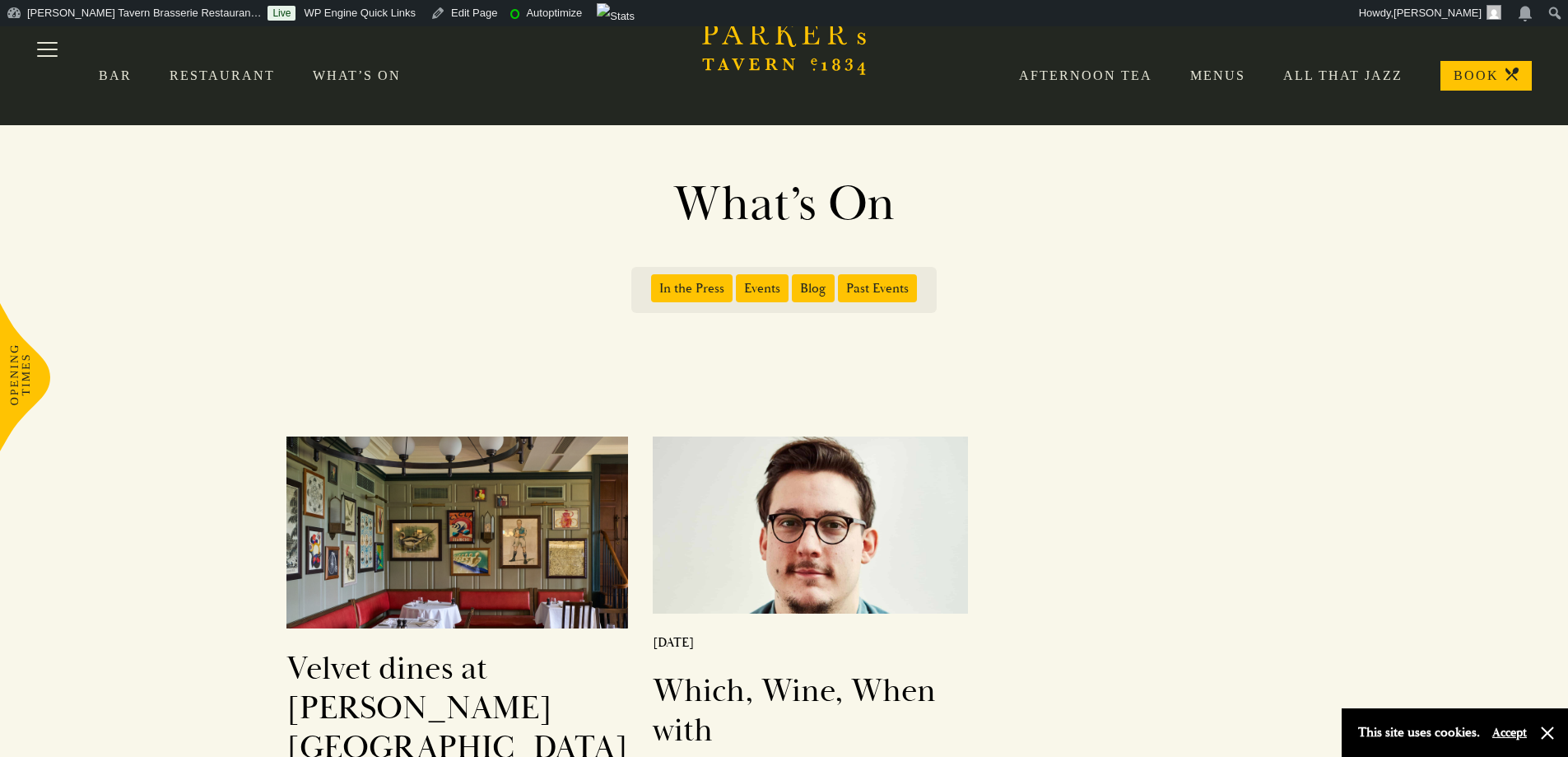
click at [779, 287] on span "Events" at bounding box center [762, 288] width 53 height 28
click at [739, 282] on input "Events" at bounding box center [739, 282] width 0 height 0
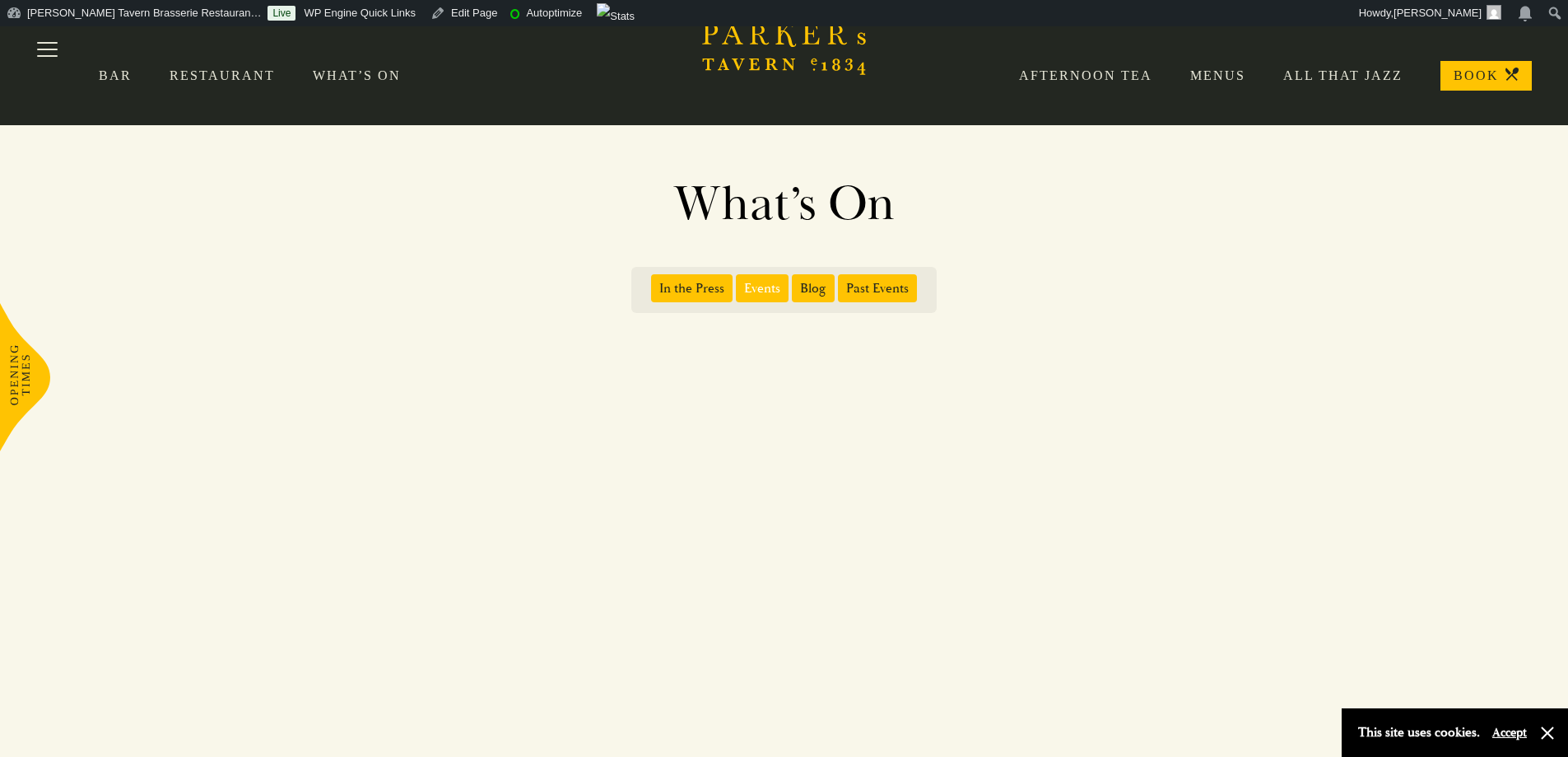
click at [811, 284] on span "Blog" at bounding box center [813, 288] width 43 height 28
click at [795, 282] on input "Blog" at bounding box center [795, 282] width 0 height 0
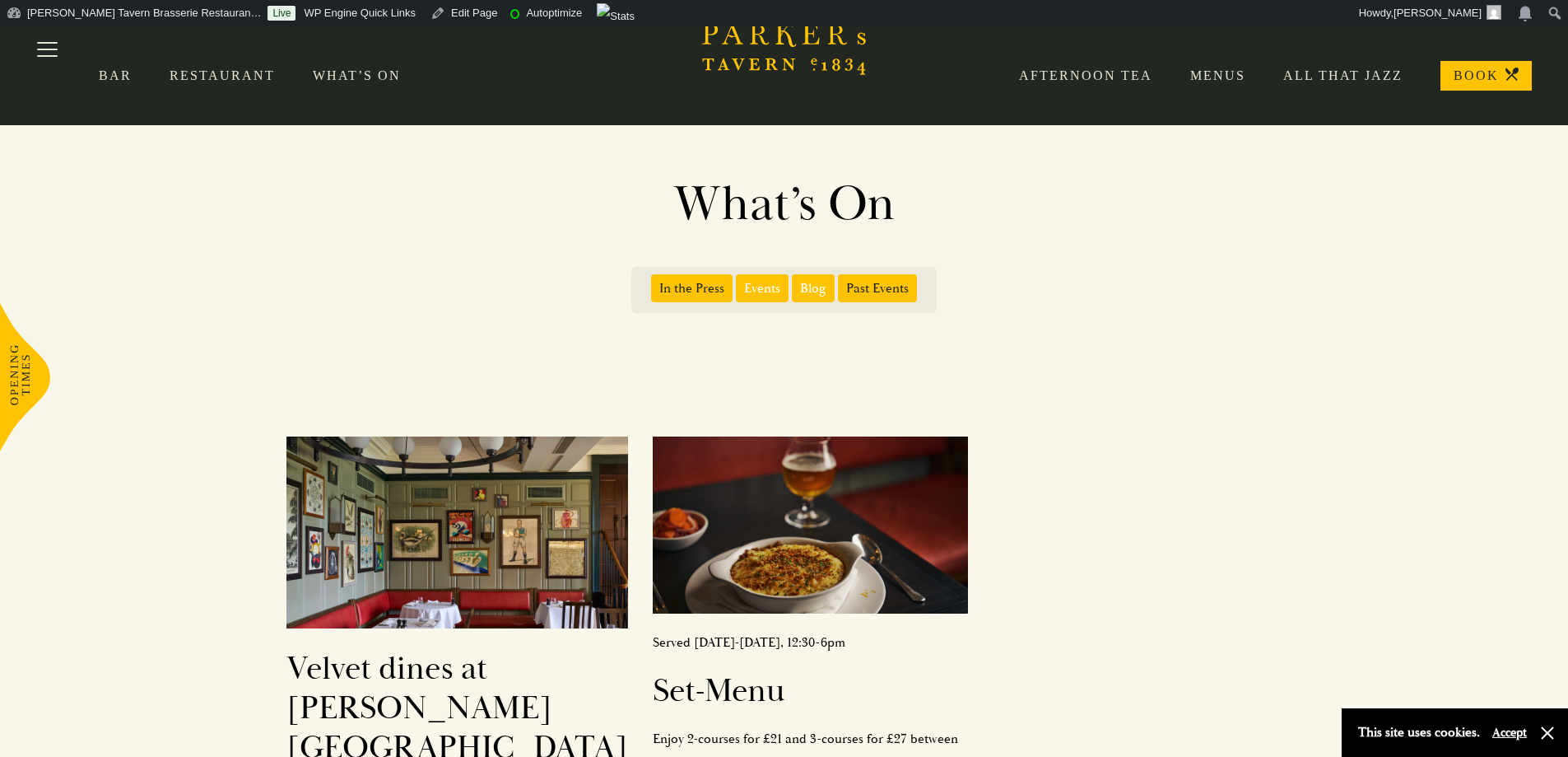
click at [892, 285] on span "Past Events" at bounding box center [878, 288] width 79 height 28
click at [841, 282] on input "Past Events" at bounding box center [841, 282] width 0 height 0
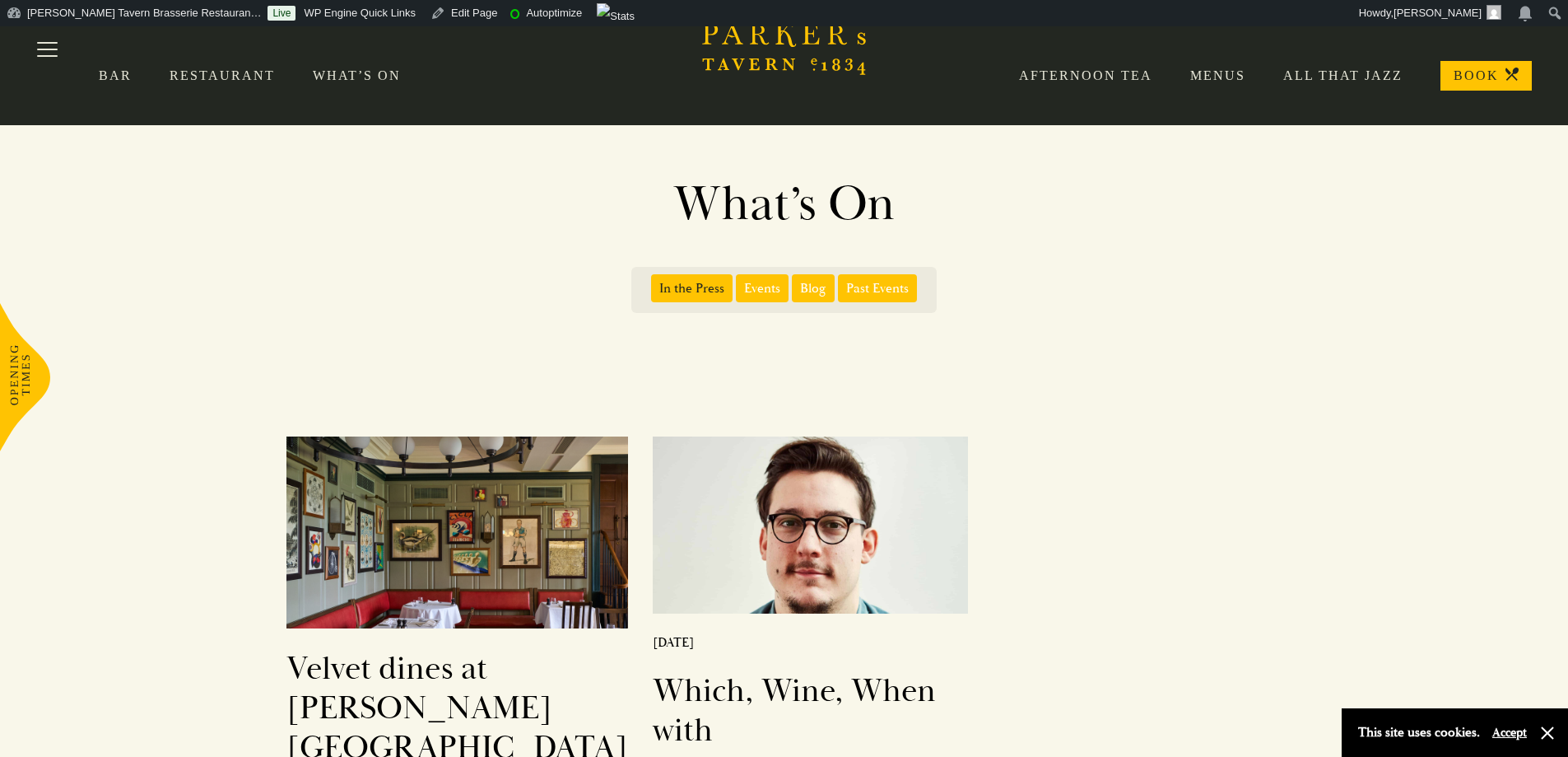
click at [713, 286] on span "In the Press" at bounding box center [692, 288] width 82 height 28
click at [654, 282] on input "In the Press" at bounding box center [654, 282] width 0 height 0
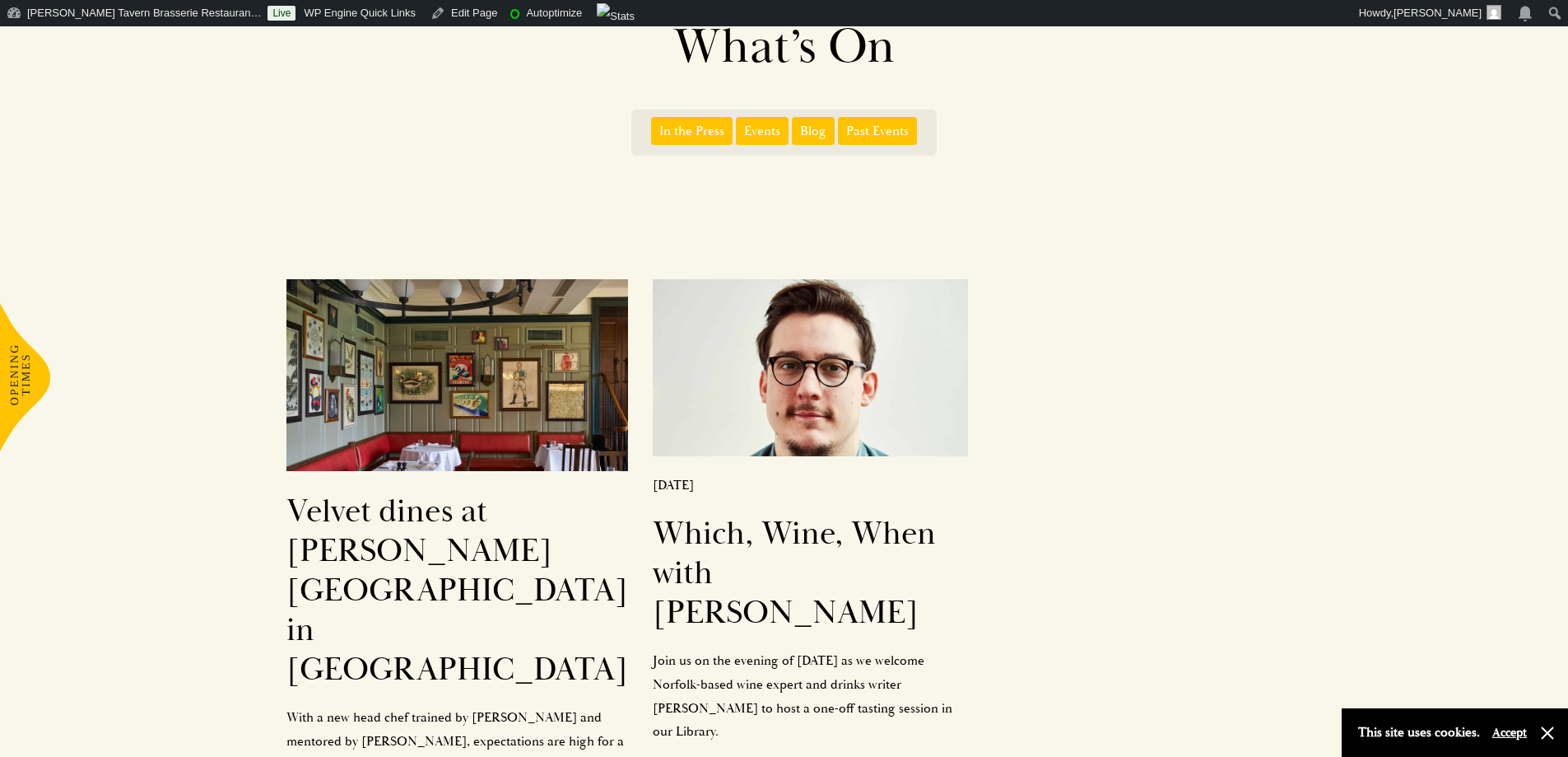
scroll to position [412, 0]
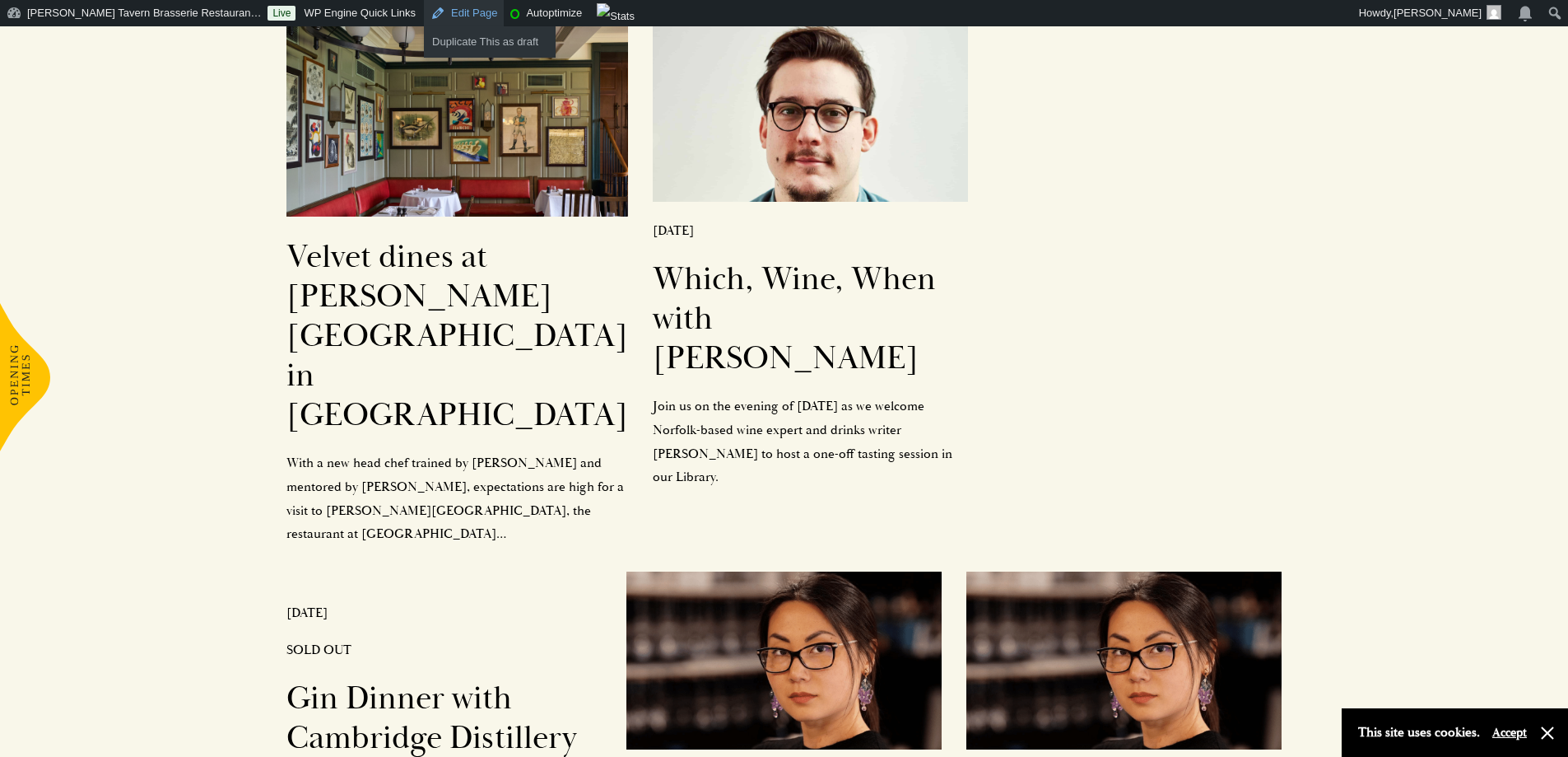
click at [424, 12] on link "Edit Page" at bounding box center [464, 13] width 80 height 26
